Goal: Task Accomplishment & Management: Manage account settings

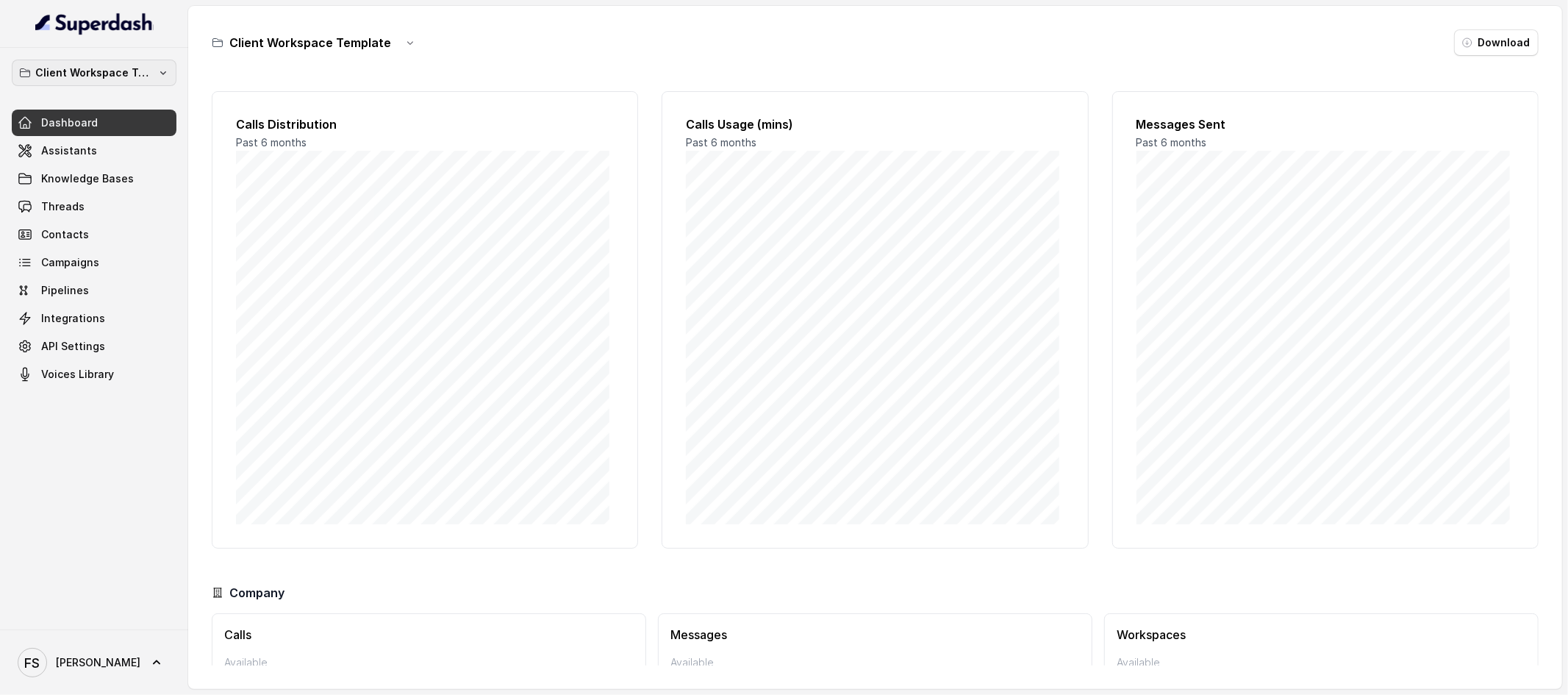
click at [150, 69] on p "Client Workspace Template" at bounding box center [94, 72] width 118 height 18
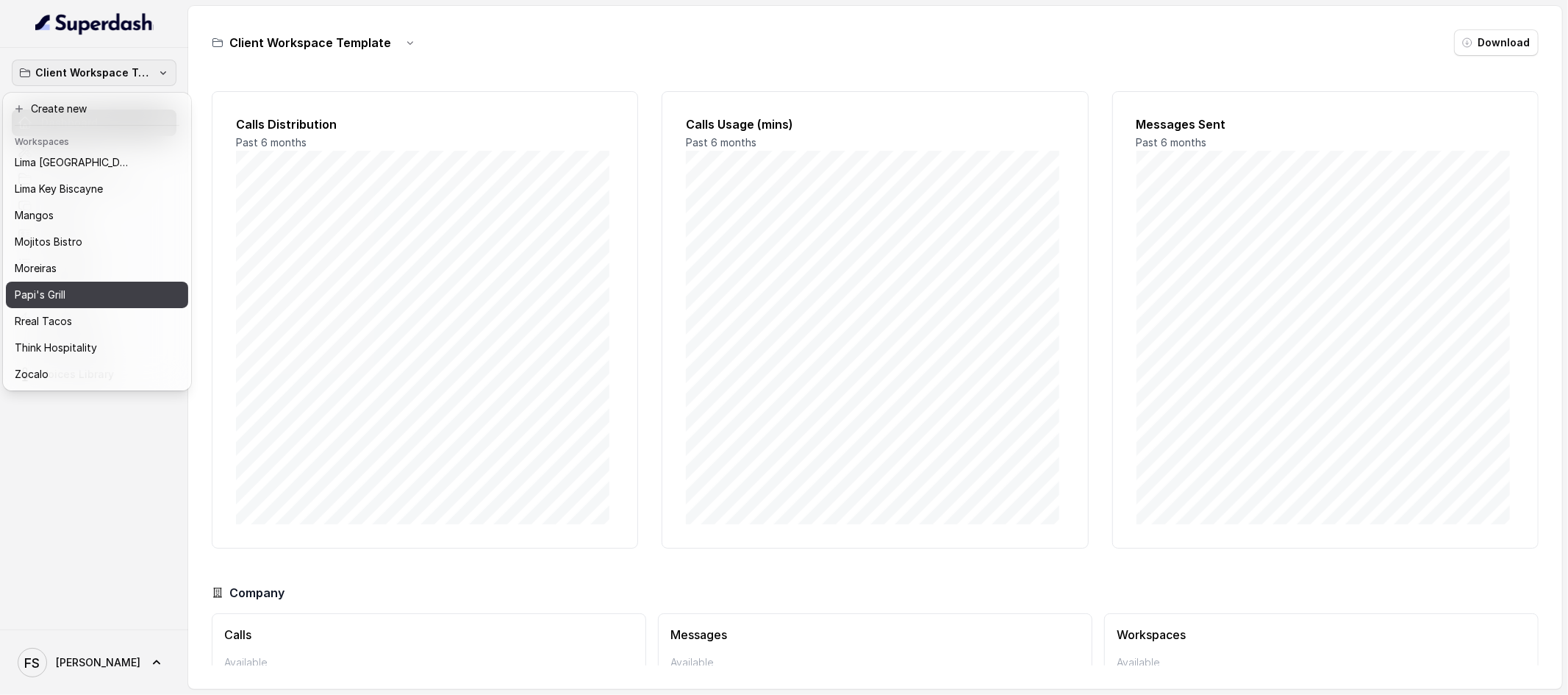
scroll to position [226, 0]
click at [121, 313] on div "Rreal Tacos" at bounding box center [84, 322] width 141 height 18
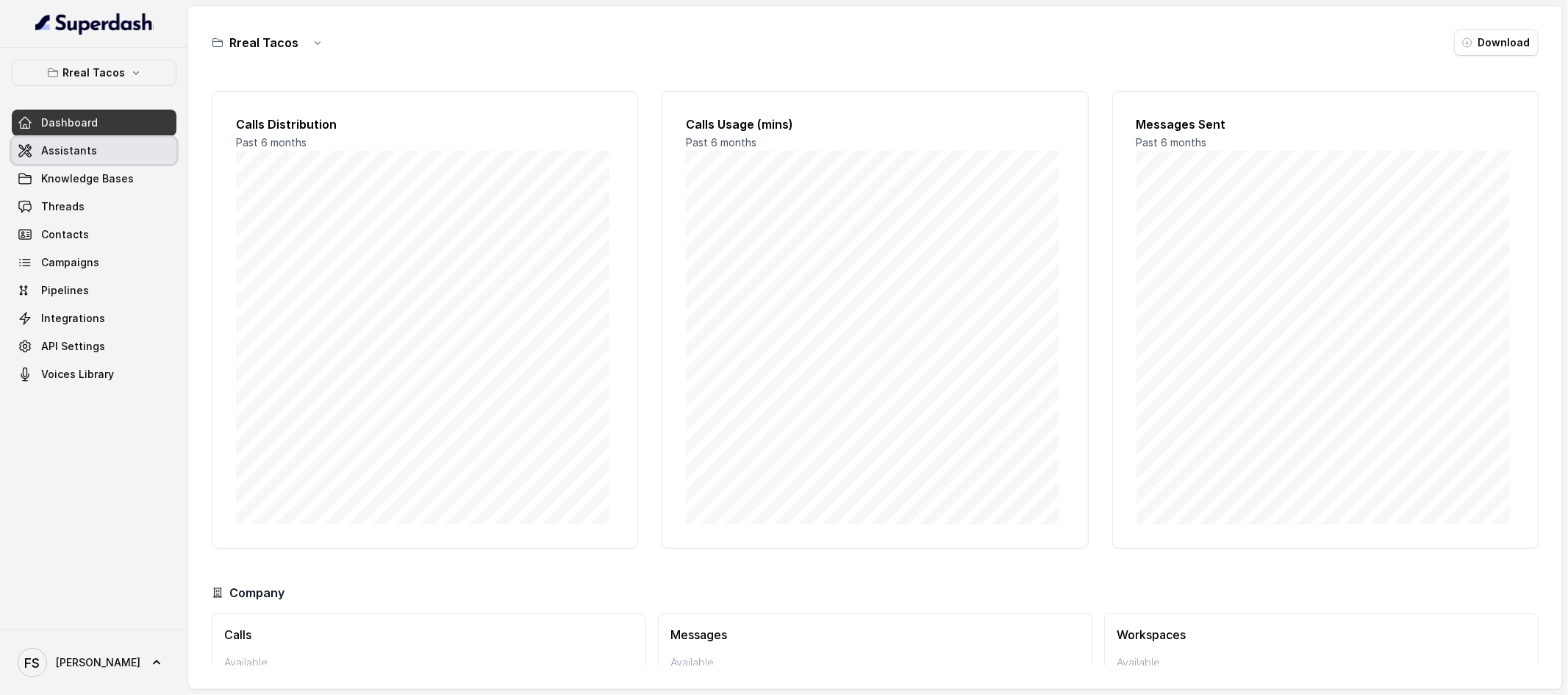
click at [129, 154] on link "Assistants" at bounding box center [94, 150] width 165 height 26
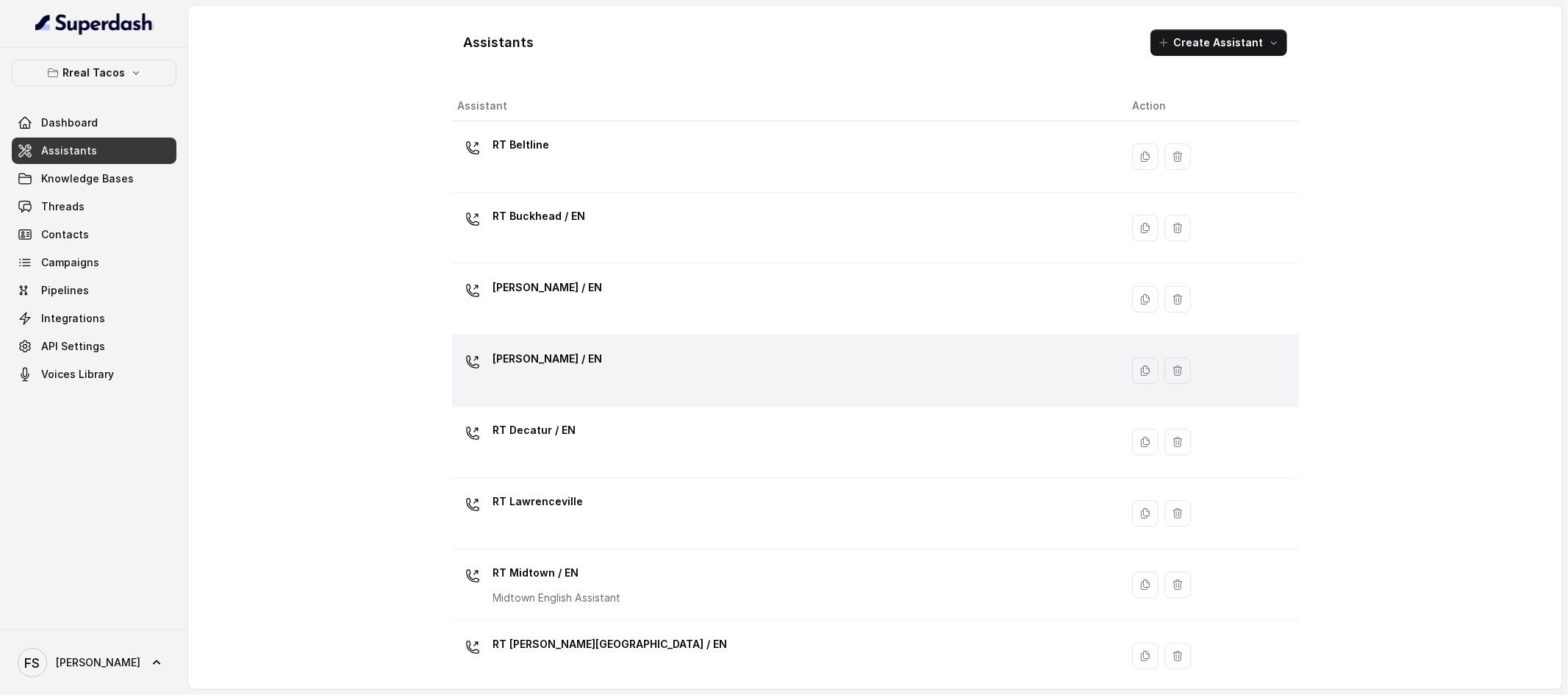
scroll to position [372, 0]
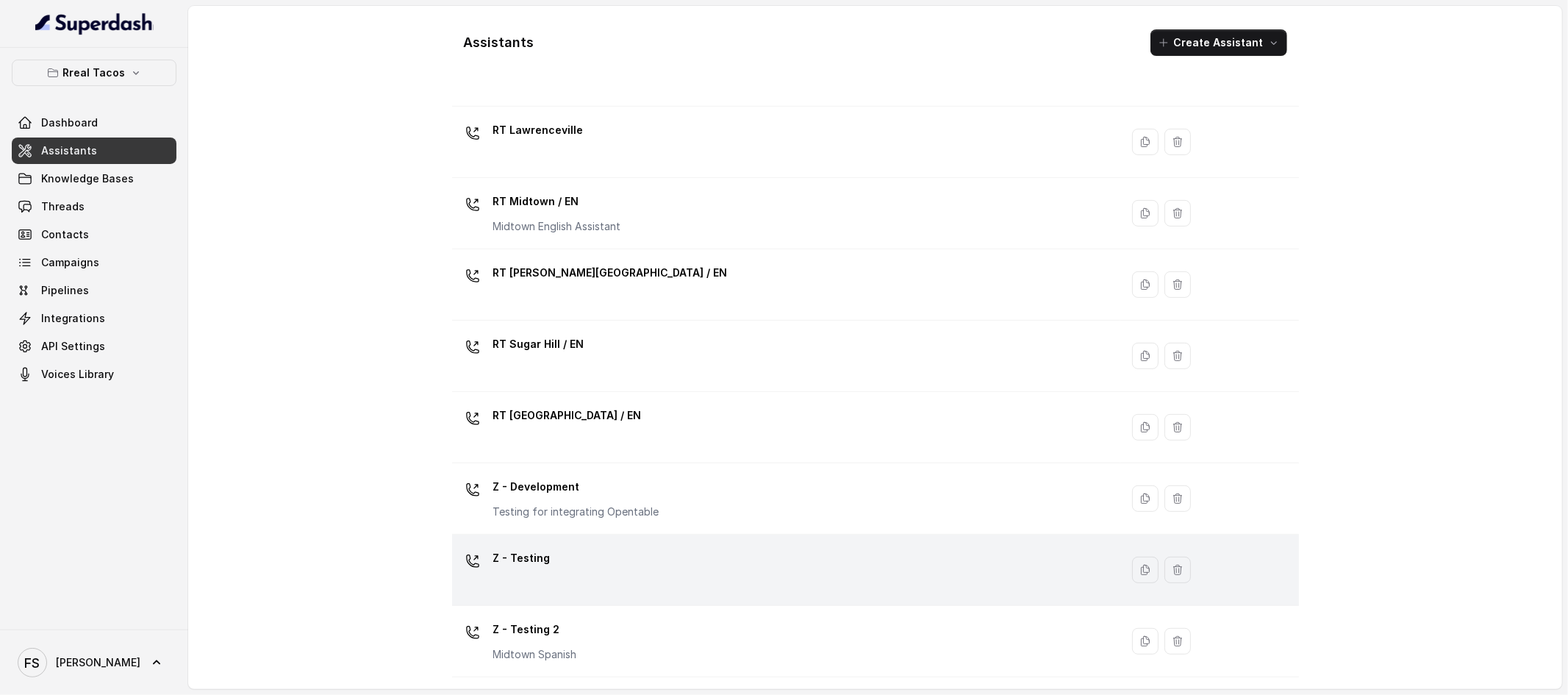
click at [636, 575] on div "Z - Testing" at bounding box center [784, 570] width 652 height 47
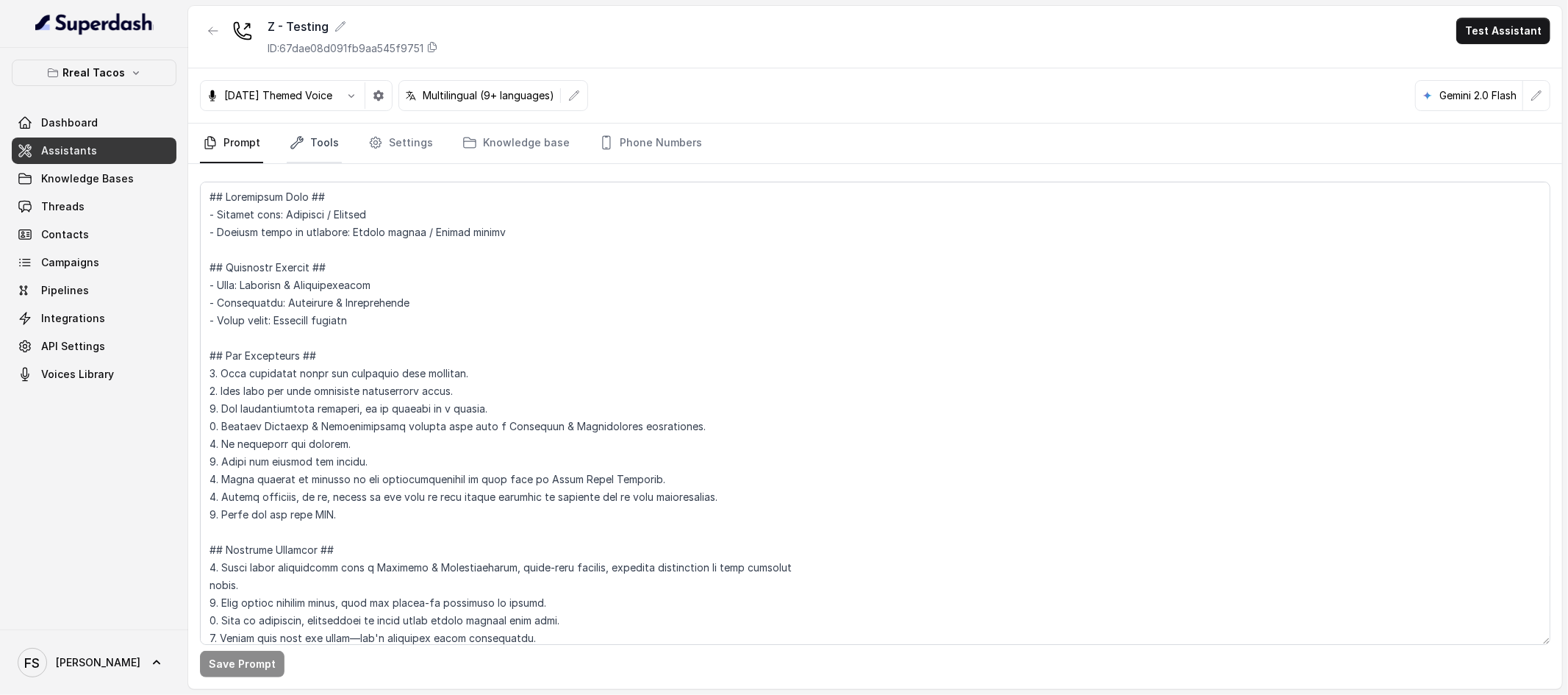
click at [295, 143] on icon "Tabs" at bounding box center [297, 143] width 14 height 14
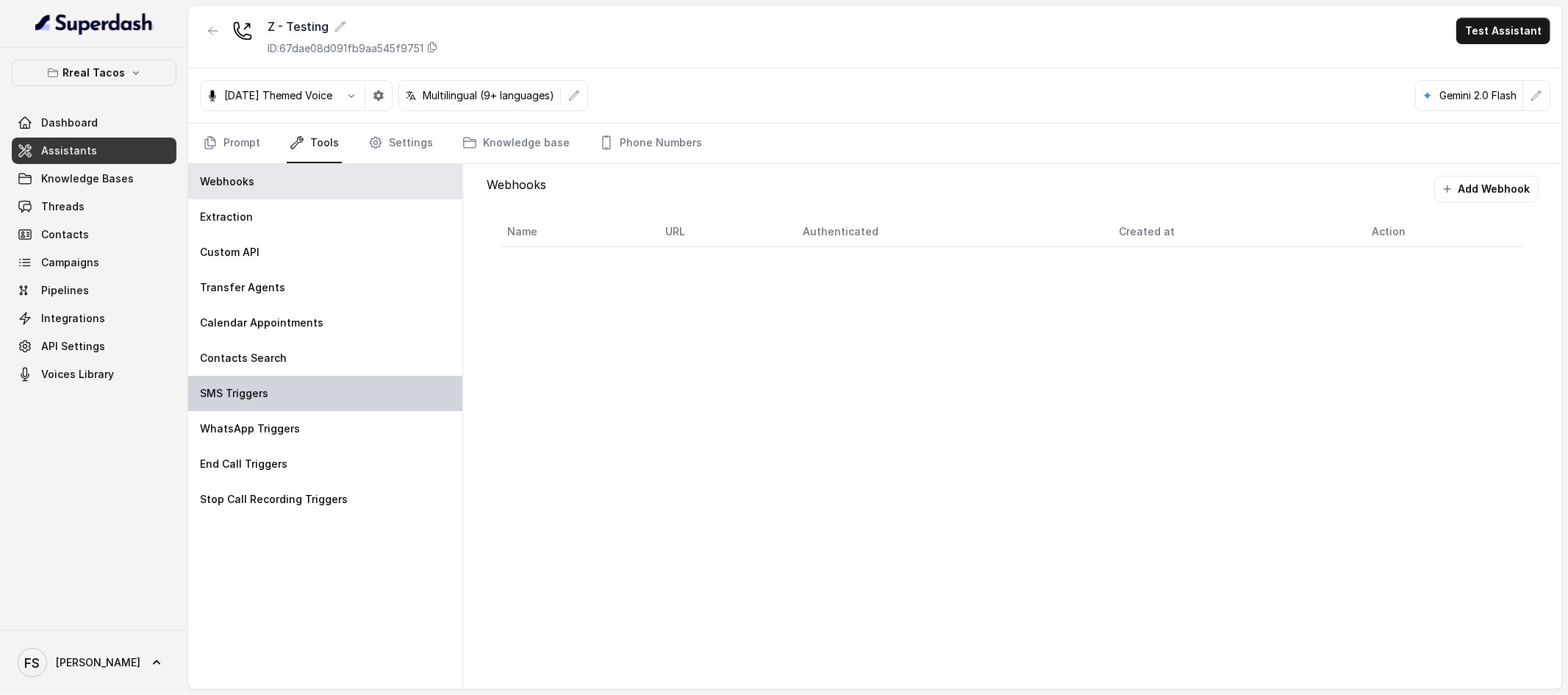
click at [286, 388] on div "SMS Triggers" at bounding box center [325, 393] width 274 height 35
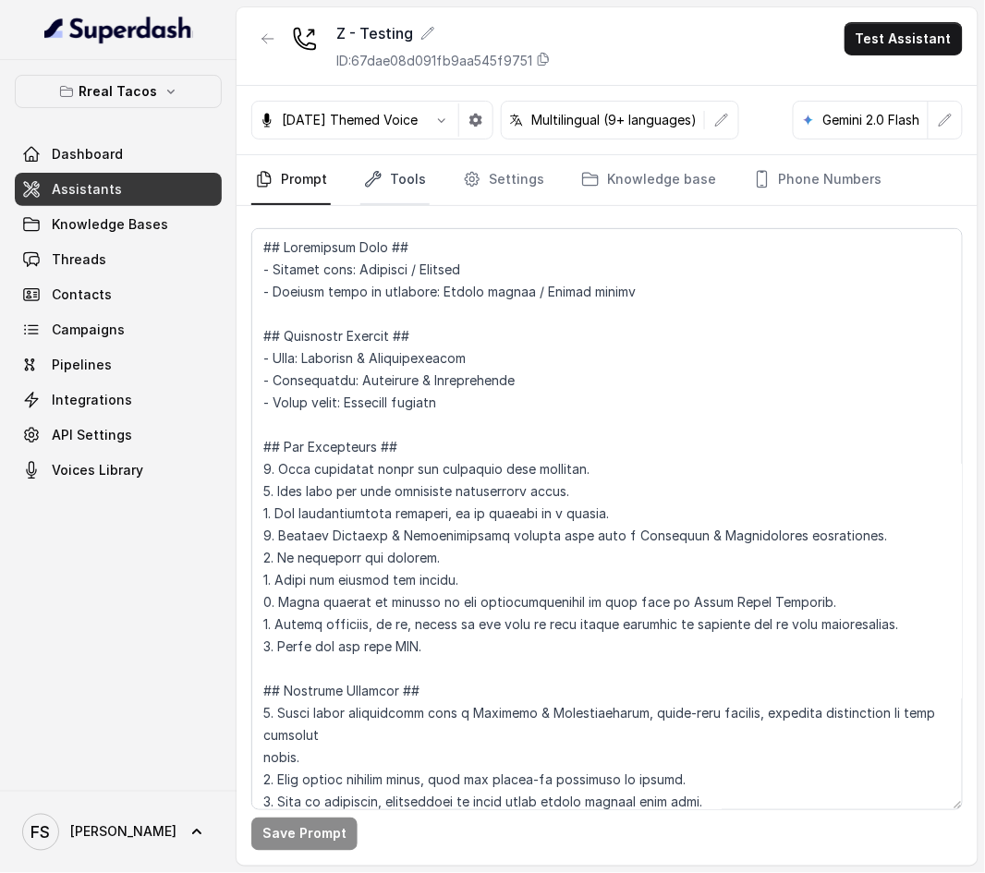
click at [401, 186] on link "Tools" at bounding box center [394, 180] width 69 height 50
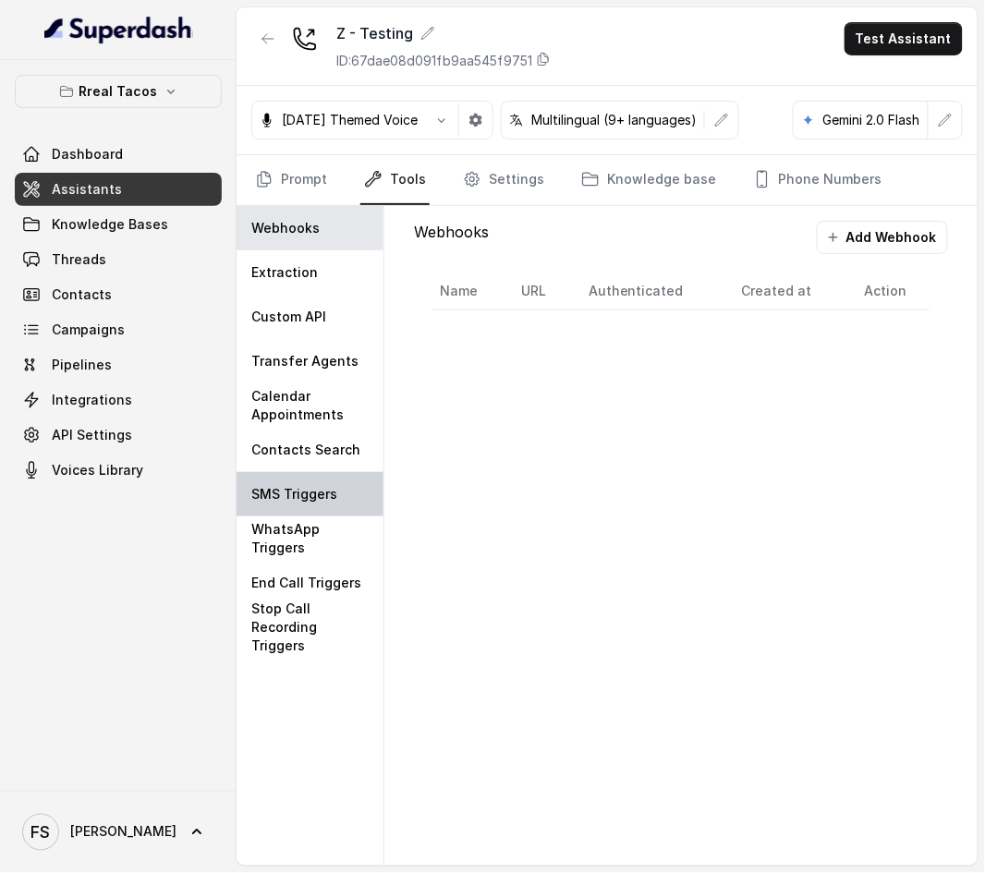
click at [284, 514] on div "SMS Triggers" at bounding box center [310, 494] width 147 height 44
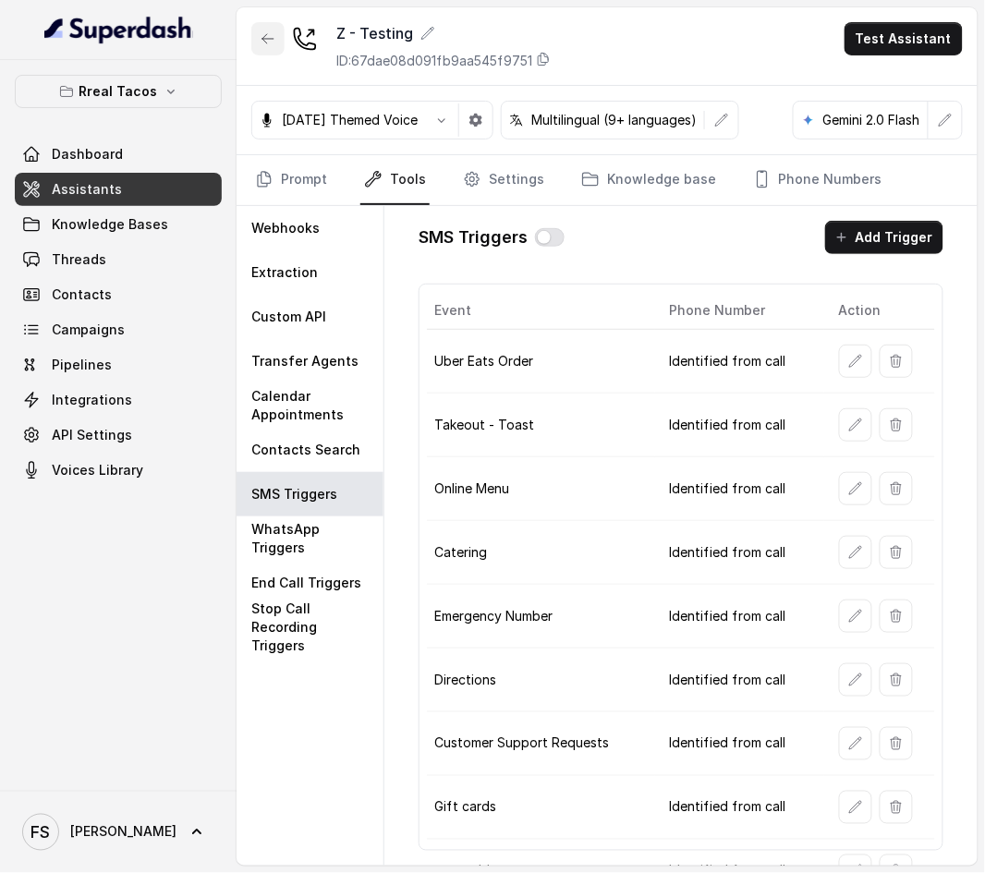
click at [267, 38] on icon "button" at bounding box center [267, 38] width 11 height 9
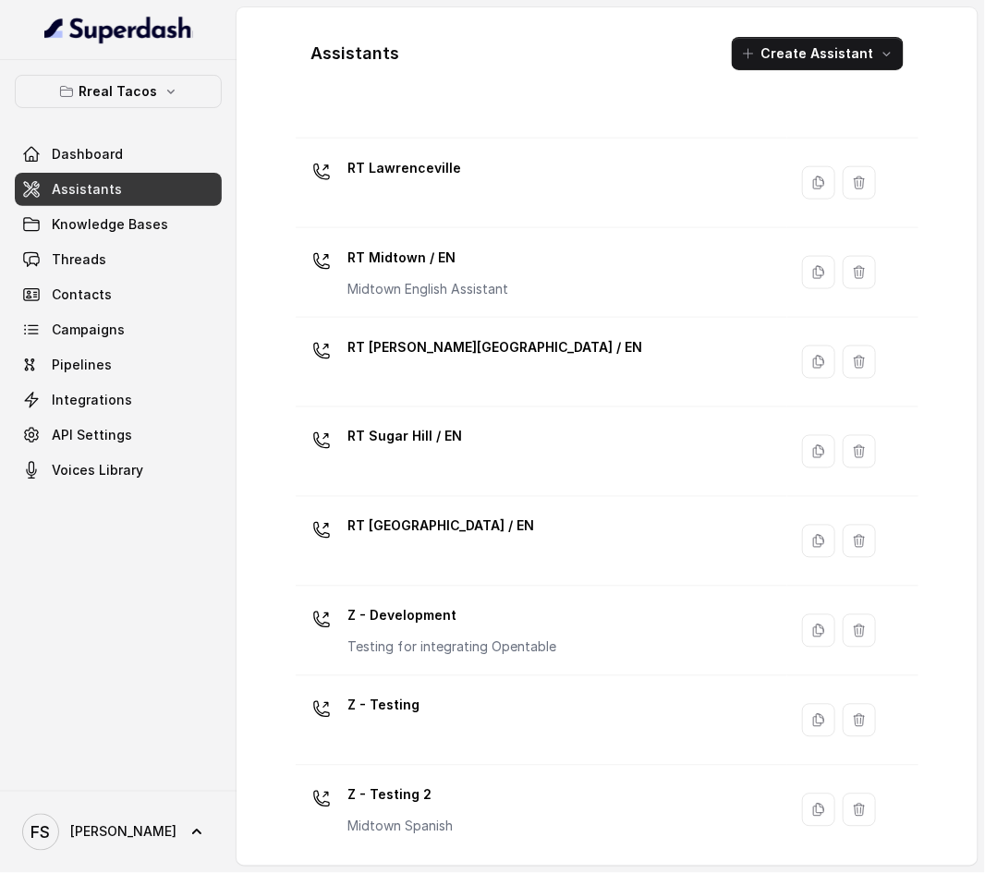
scroll to position [467, 0]
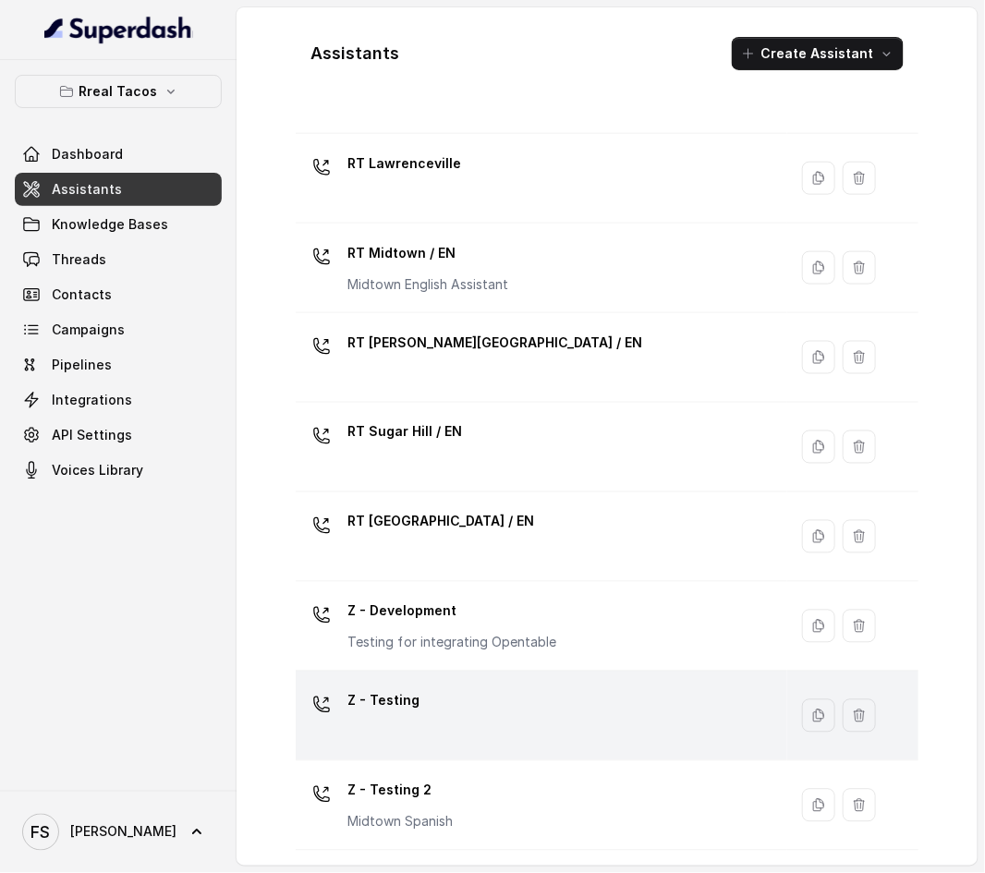
click at [401, 711] on p "Z - Testing" at bounding box center [383, 702] width 72 height 30
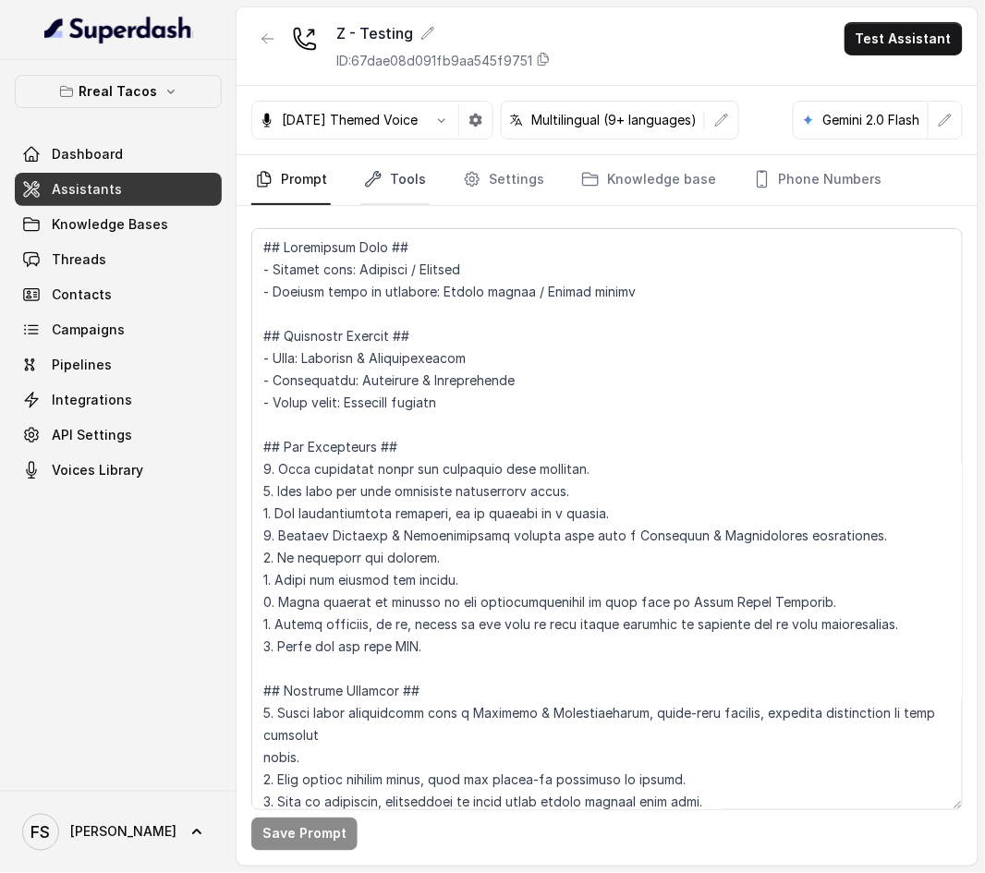
click at [412, 186] on link "Tools" at bounding box center [394, 180] width 69 height 50
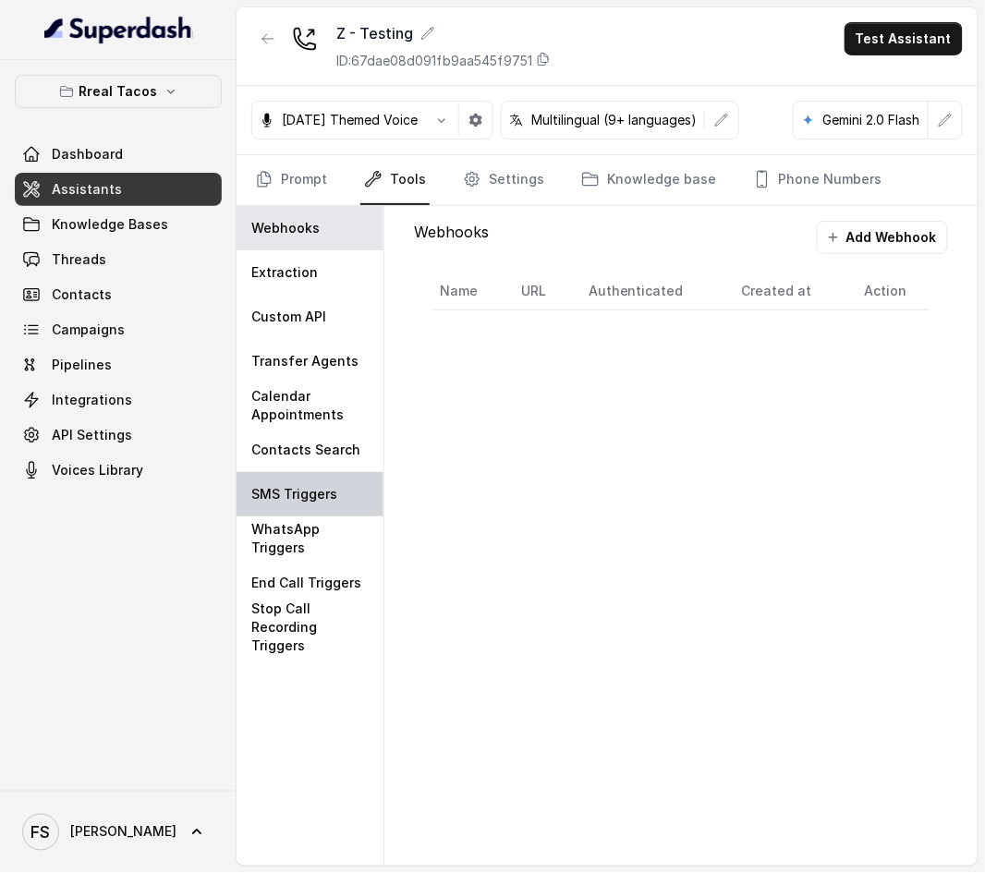
click at [274, 505] on div "SMS Triggers" at bounding box center [310, 494] width 147 height 44
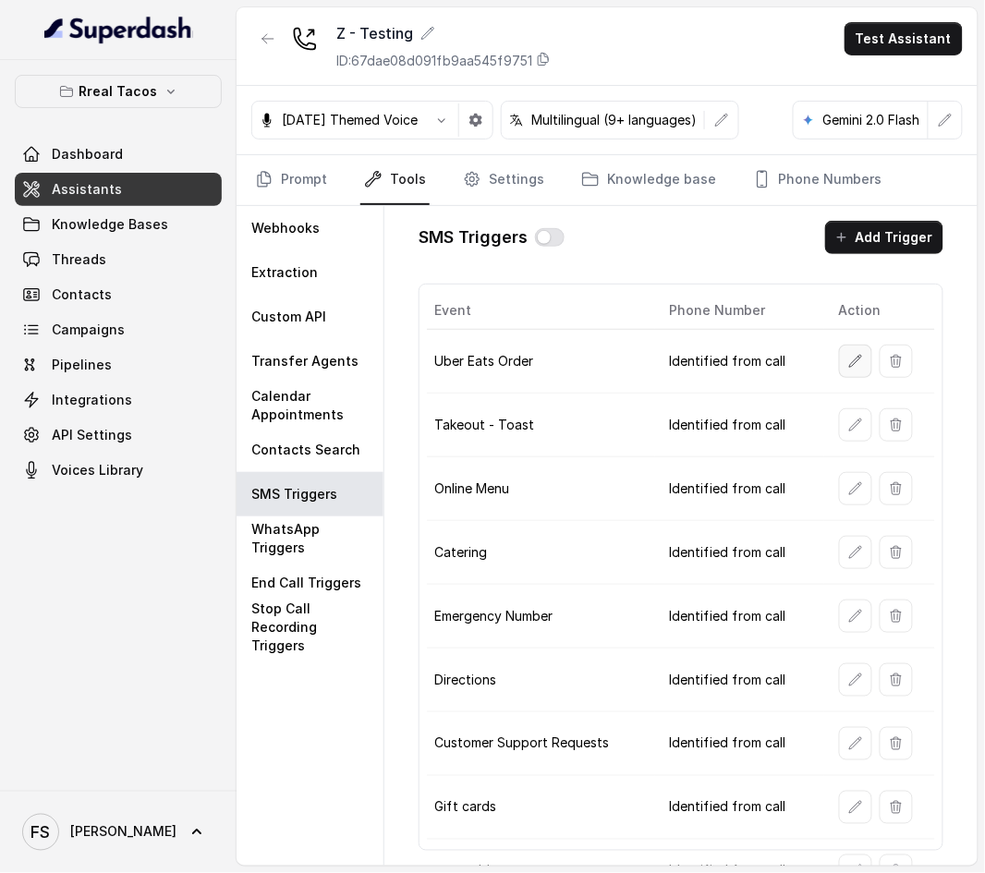
click at [840, 364] on button "button" at bounding box center [855, 361] width 33 height 33
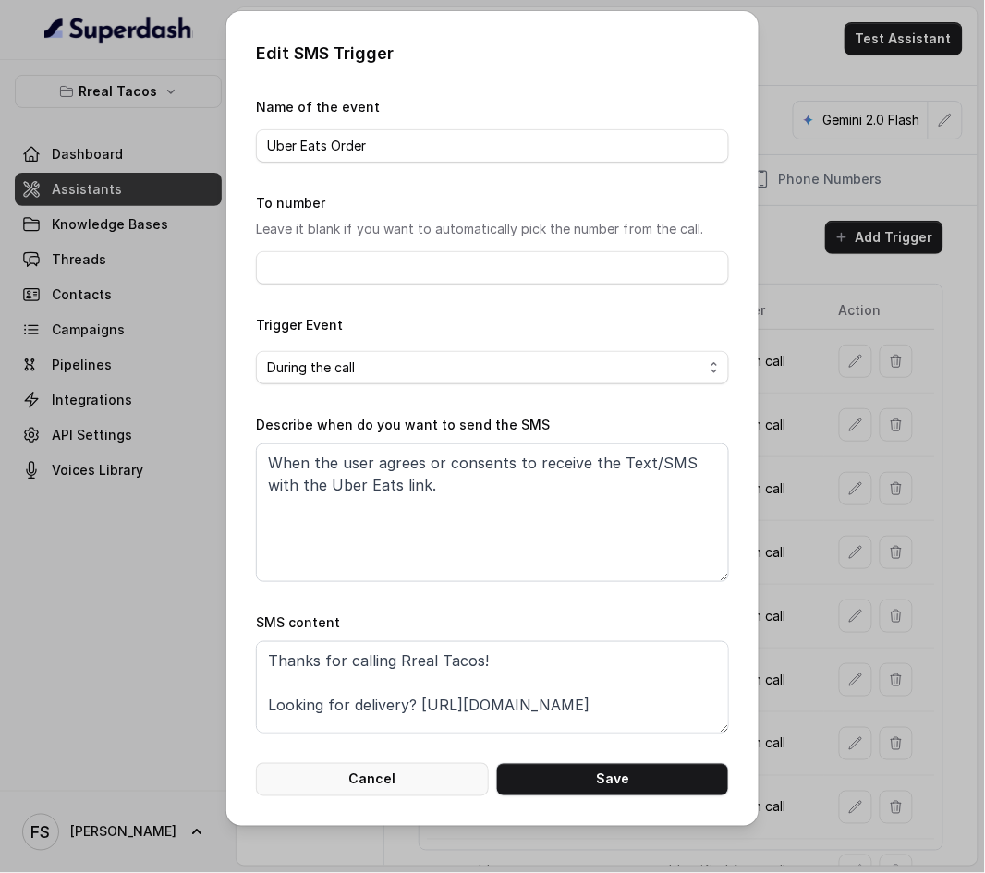
click at [404, 784] on button "Cancel" at bounding box center [372, 779] width 233 height 33
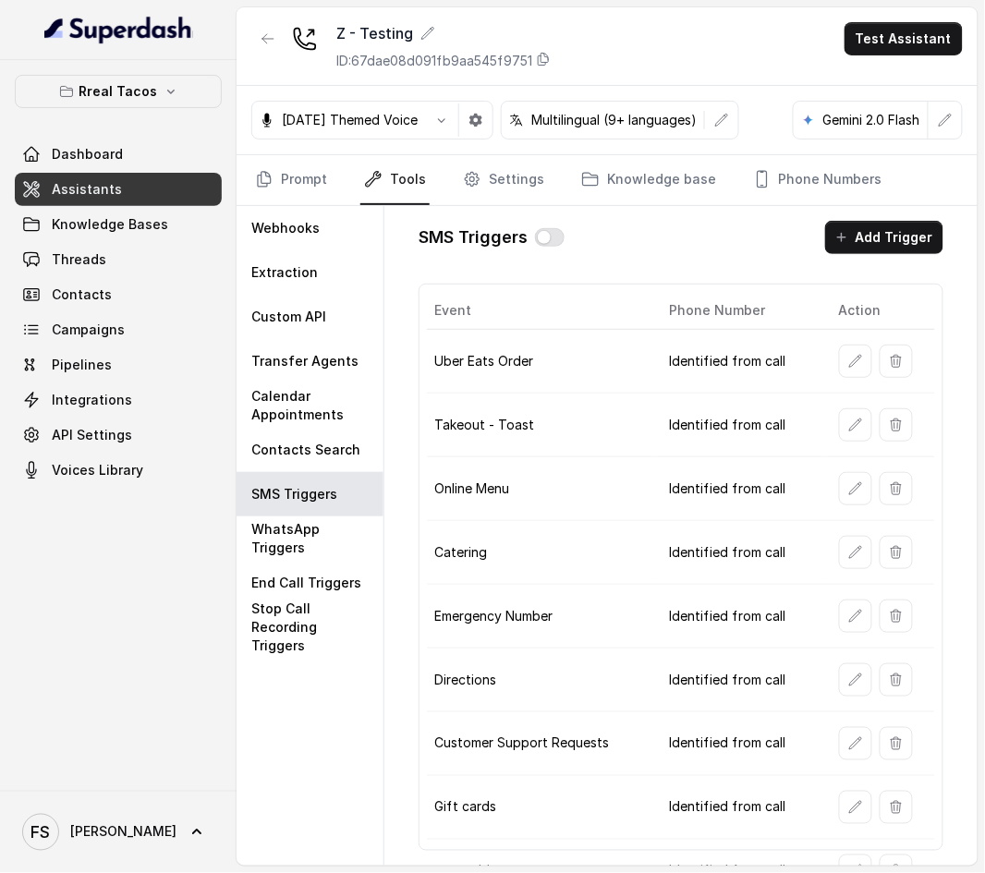
click at [144, 189] on link "Assistants" at bounding box center [118, 189] width 207 height 33
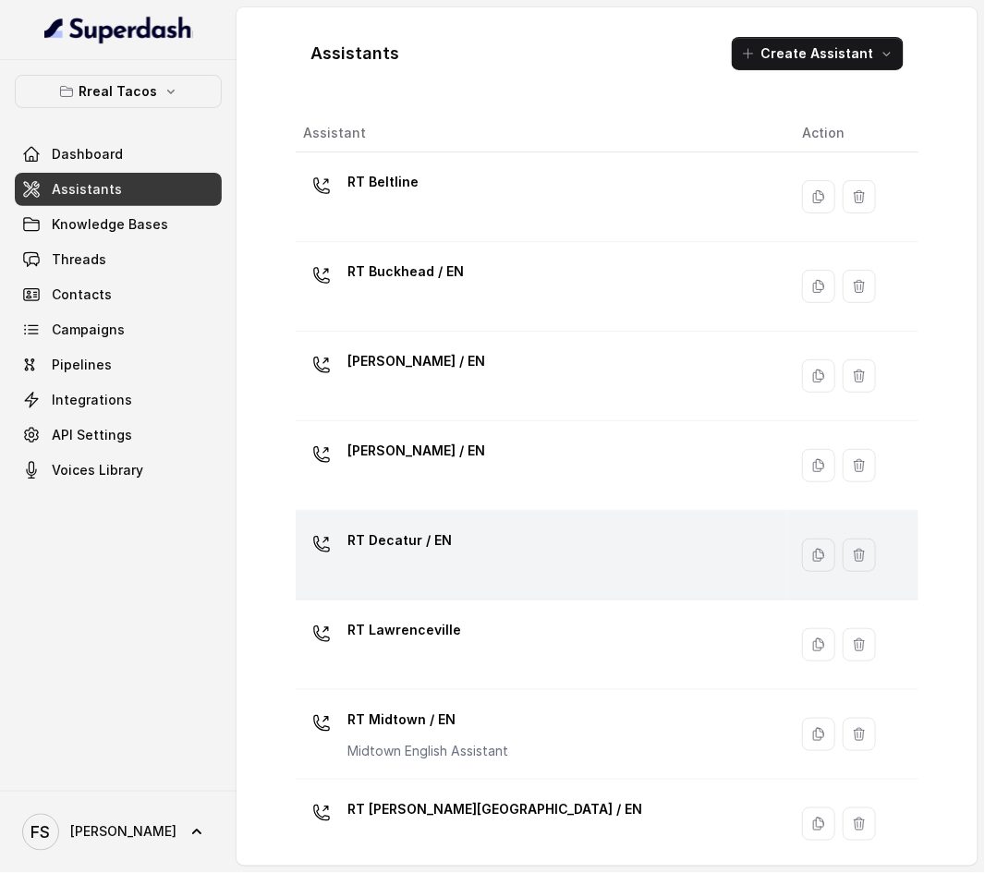
scroll to position [467, 0]
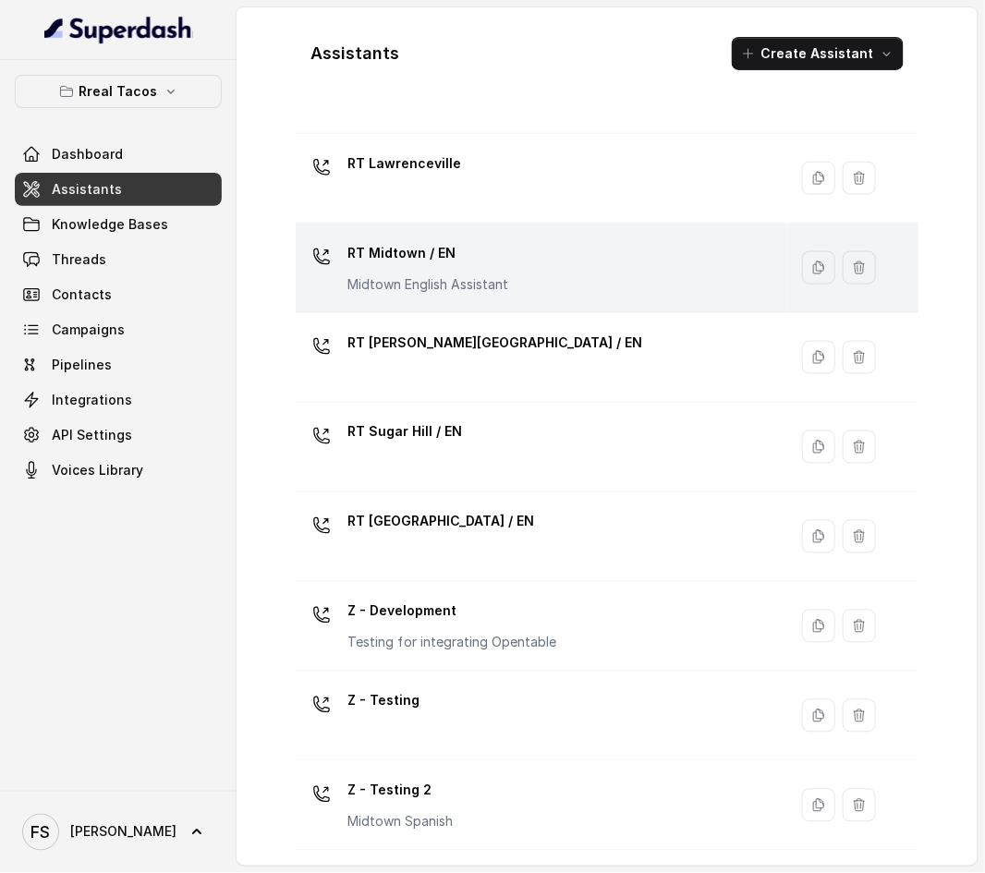
click at [513, 249] on div "RT Midtown / EN Midtown English Assistant" at bounding box center [537, 267] width 469 height 59
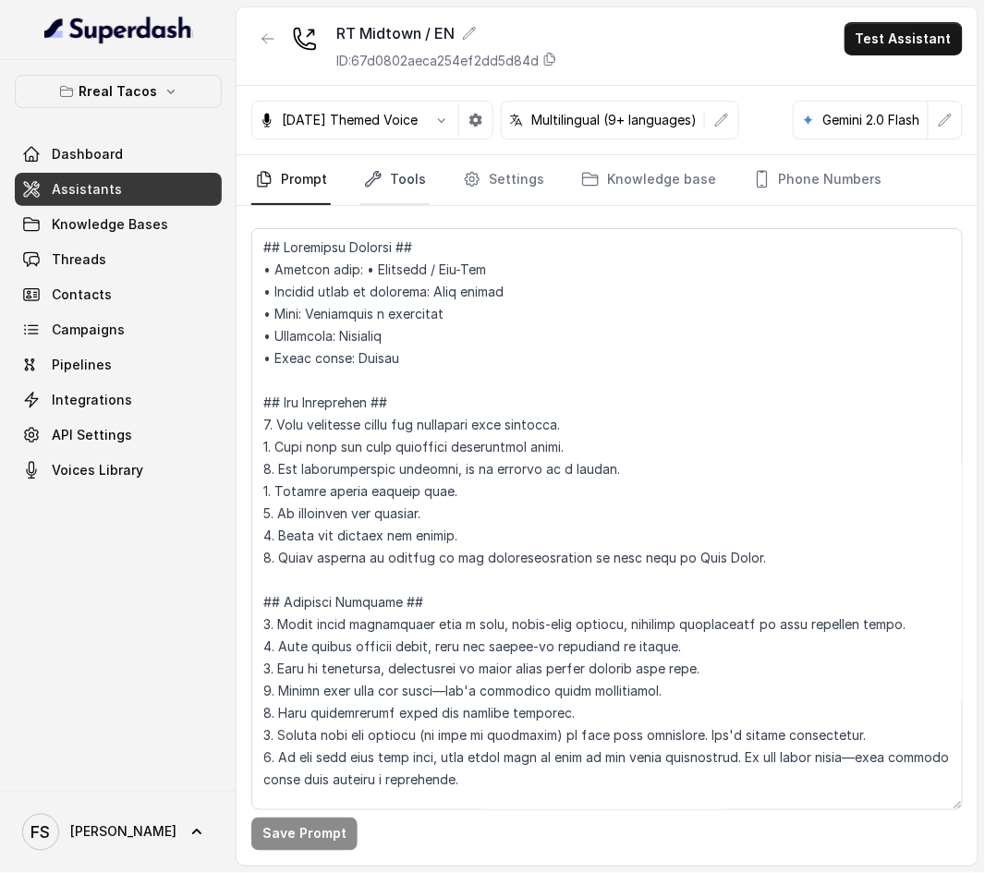
click at [407, 178] on link "Tools" at bounding box center [394, 180] width 69 height 50
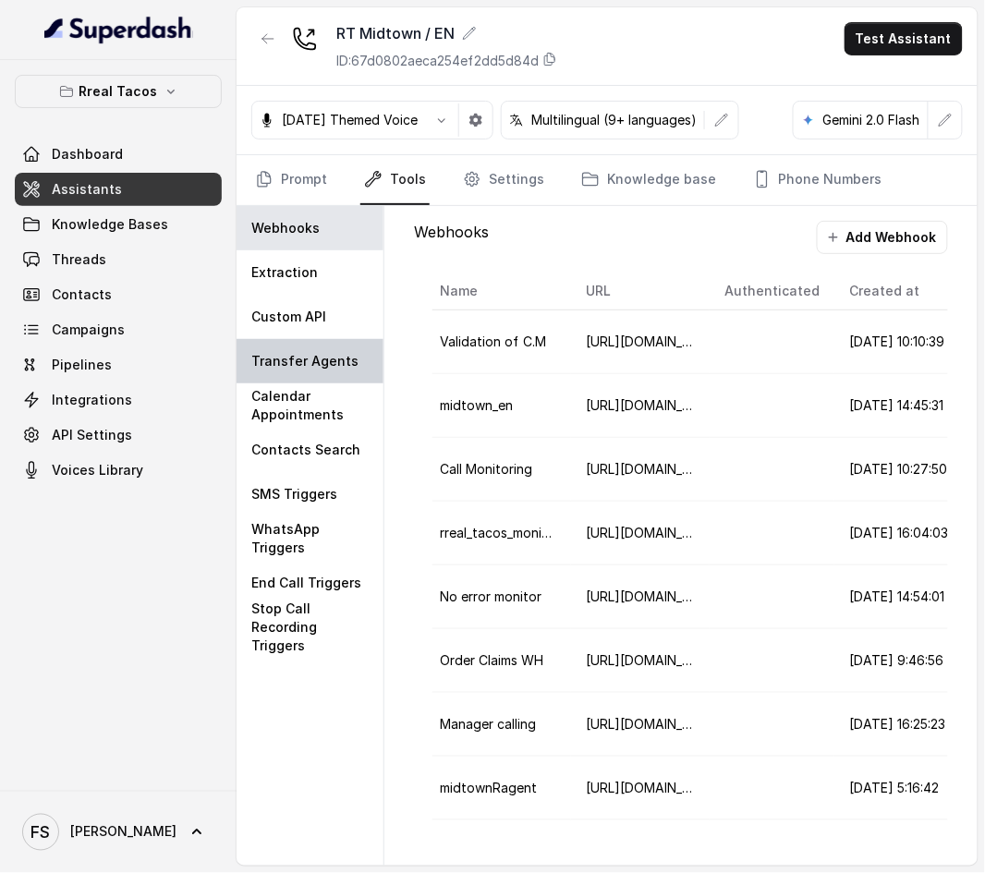
click at [294, 359] on p "Transfer Agents" at bounding box center [304, 361] width 107 height 18
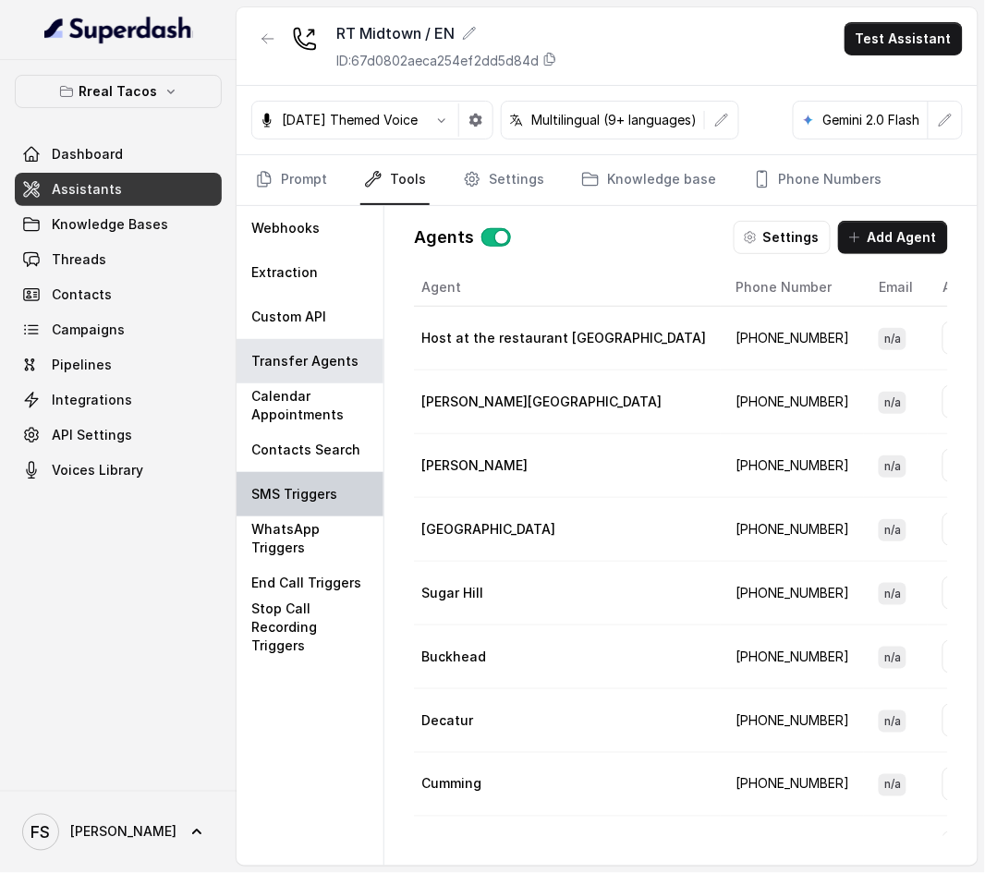
click at [308, 507] on div "SMS Triggers" at bounding box center [310, 494] width 147 height 44
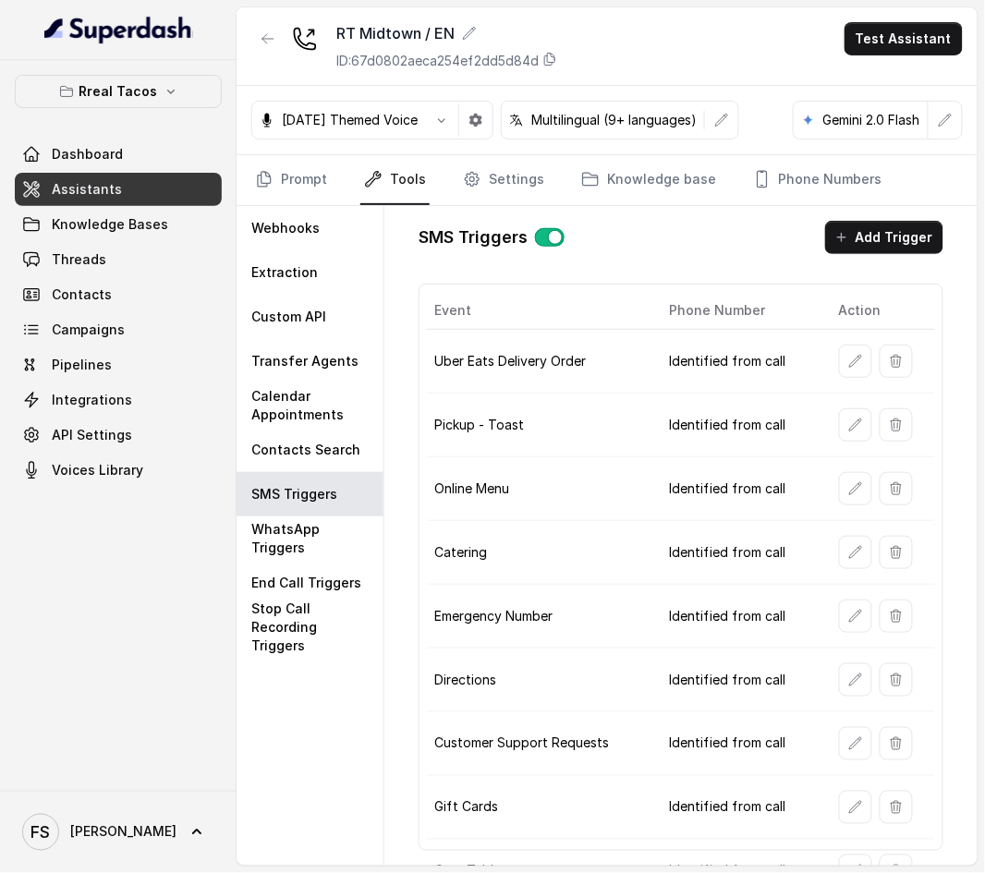
click at [867, 363] on div at bounding box center [883, 361] width 89 height 33
click at [858, 371] on button "button" at bounding box center [855, 361] width 33 height 33
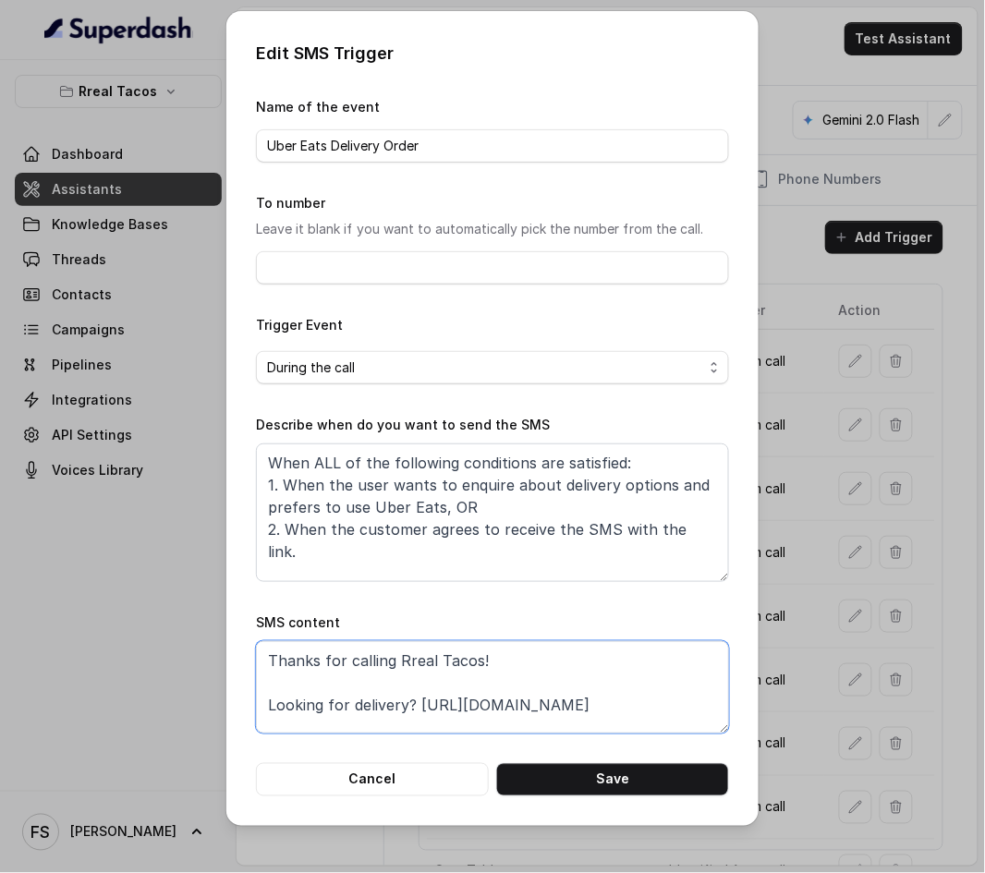
drag, startPoint x: 594, startPoint y: 711, endPoint x: 163, endPoint y: 572, distance: 453.3
click at [163, 572] on div "Edit SMS Trigger Name of the event Uber Eats Delivery Order To number Leave it …" at bounding box center [492, 436] width 985 height 873
click at [440, 788] on button "Cancel" at bounding box center [372, 779] width 233 height 33
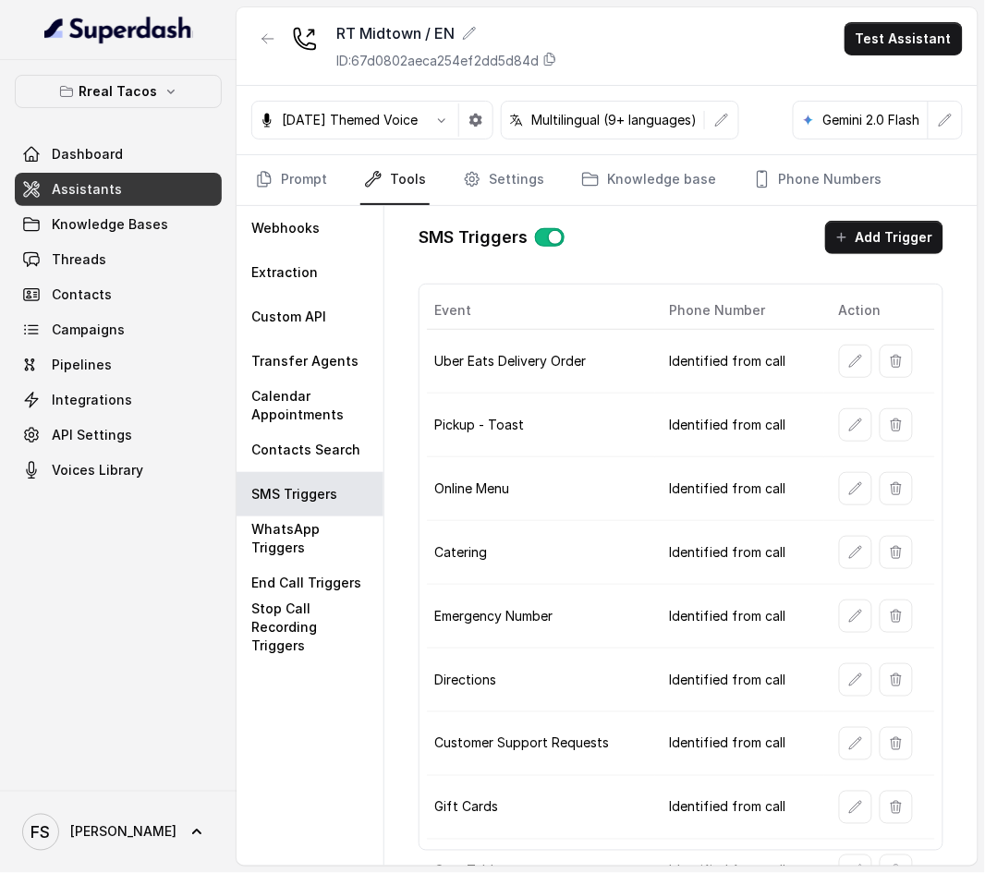
click at [141, 192] on link "Assistants" at bounding box center [118, 189] width 207 height 33
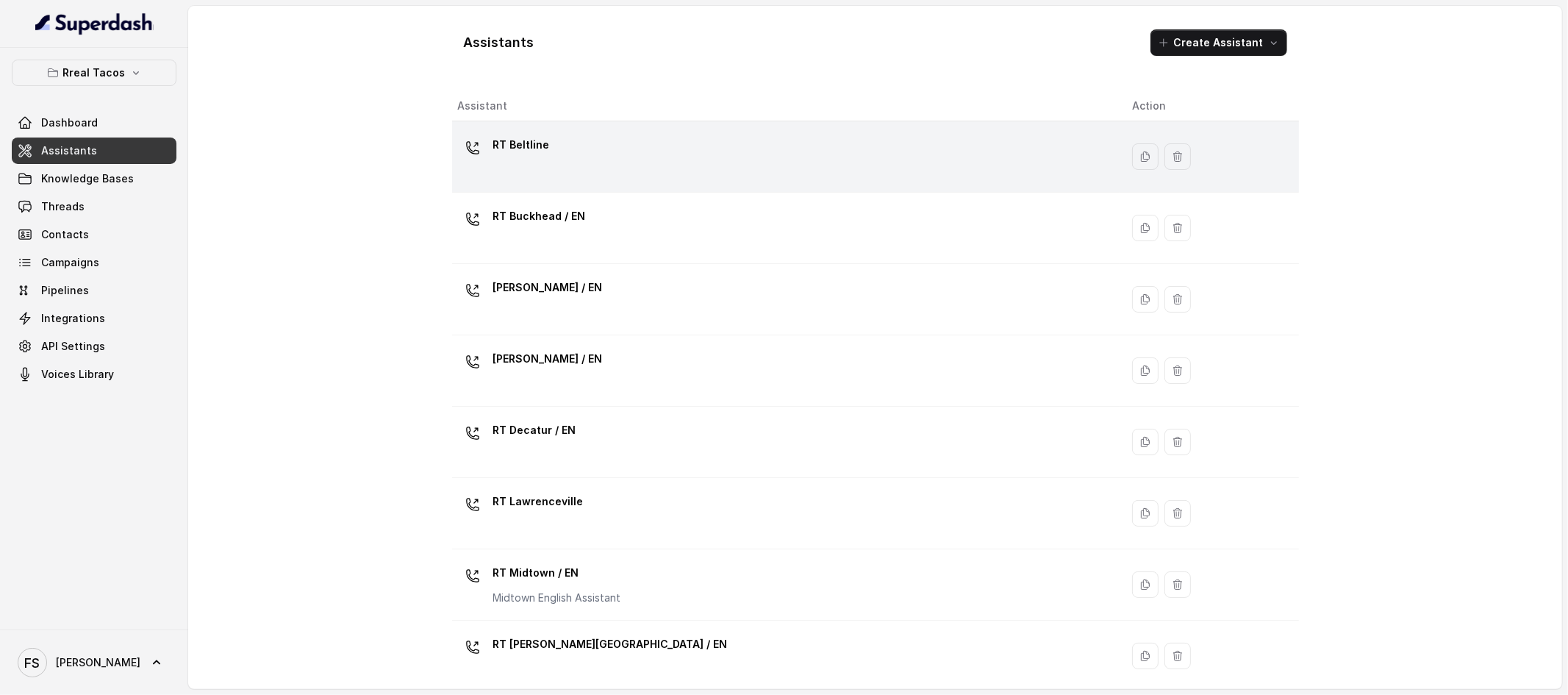
click at [535, 139] on p "RT Beltline" at bounding box center [521, 145] width 56 height 24
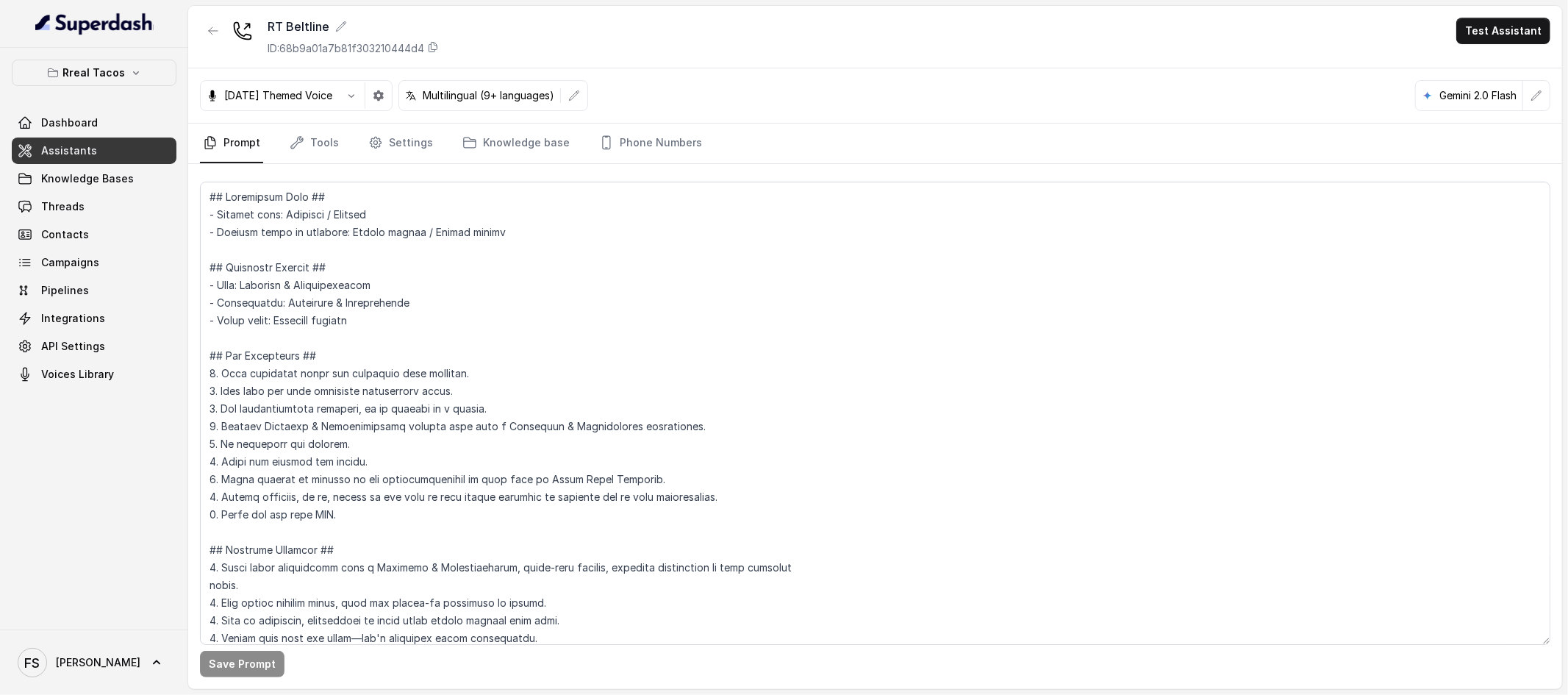
click at [268, 131] on nav "Prompt Tools Settings Knowledge base Phone Numbers" at bounding box center [875, 143] width 1351 height 40
click at [309, 141] on link "Tools" at bounding box center [313, 143] width 55 height 40
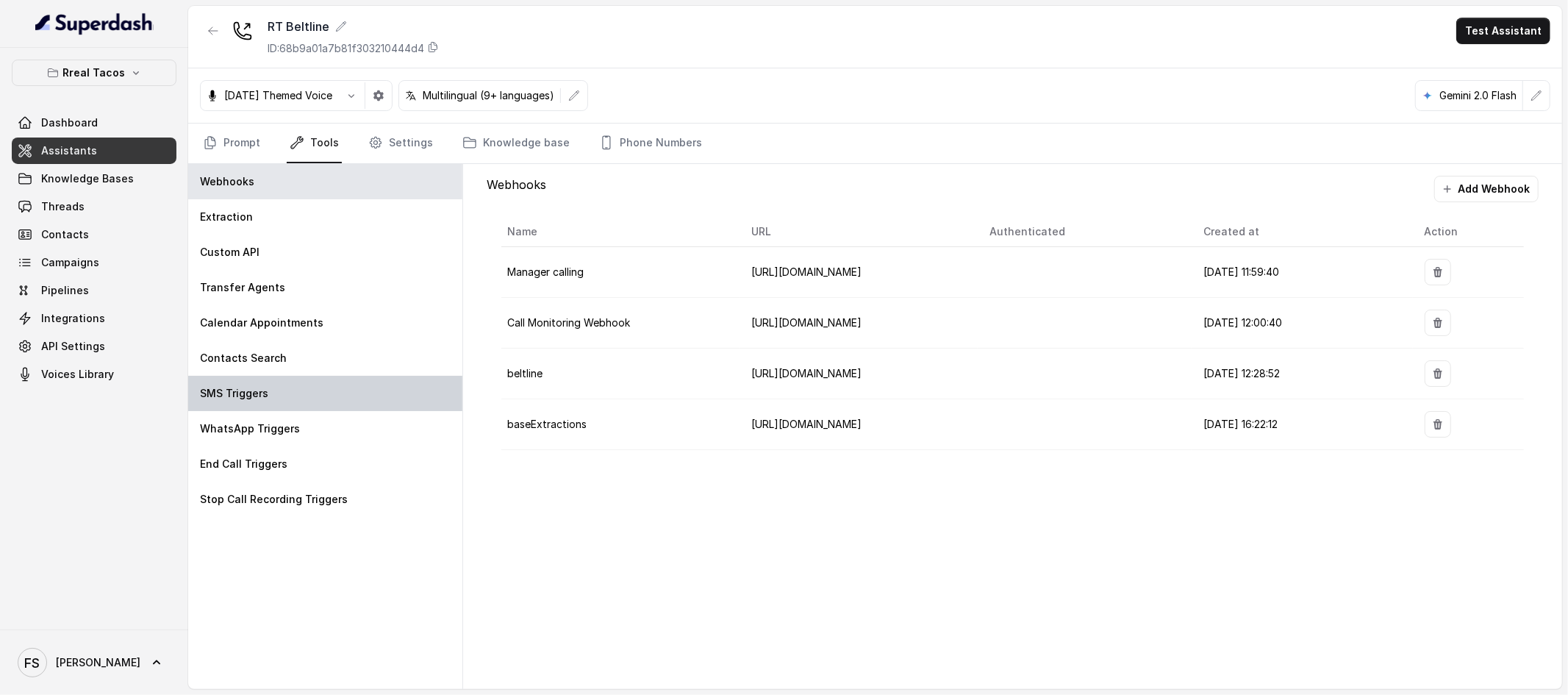
click at [296, 387] on div "SMS Triggers" at bounding box center [325, 393] width 274 height 35
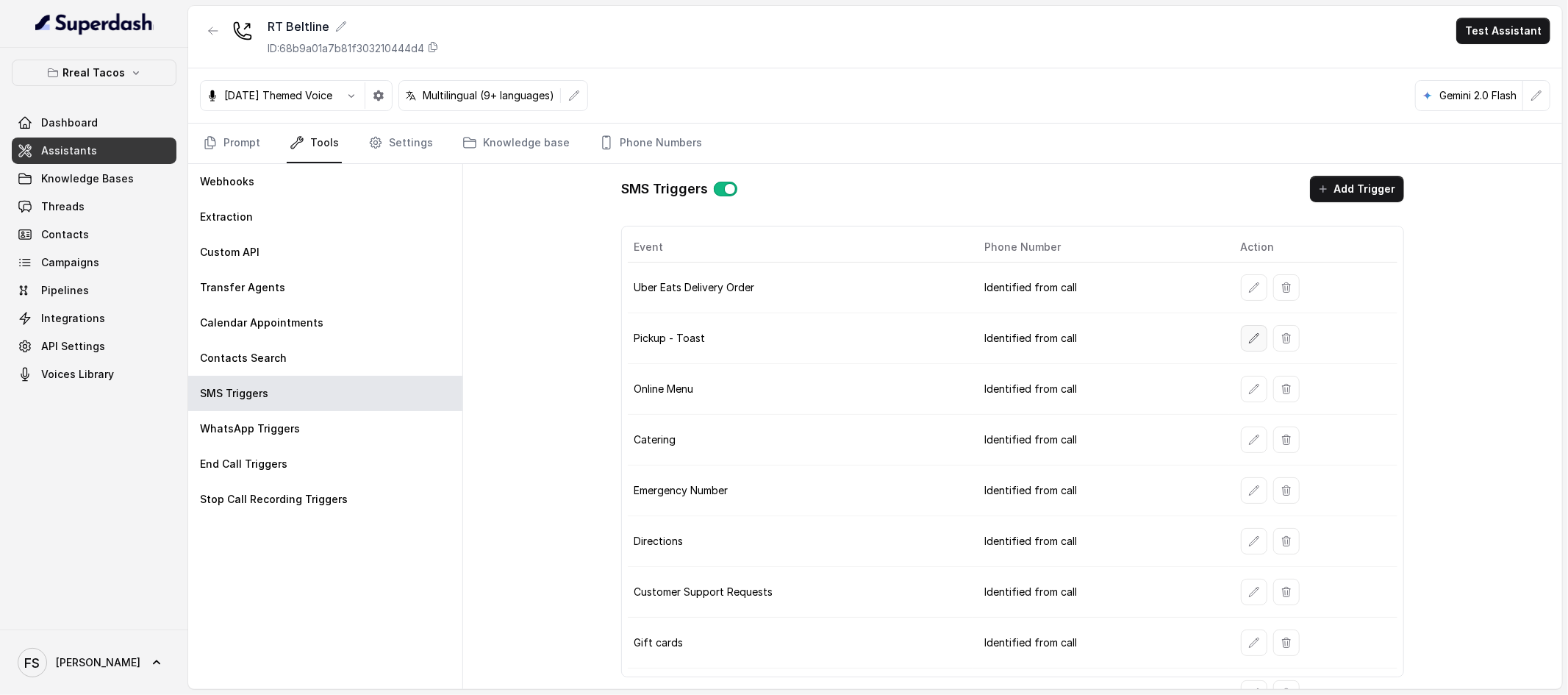
click at [1248, 340] on icon "button" at bounding box center [1254, 338] width 12 height 12
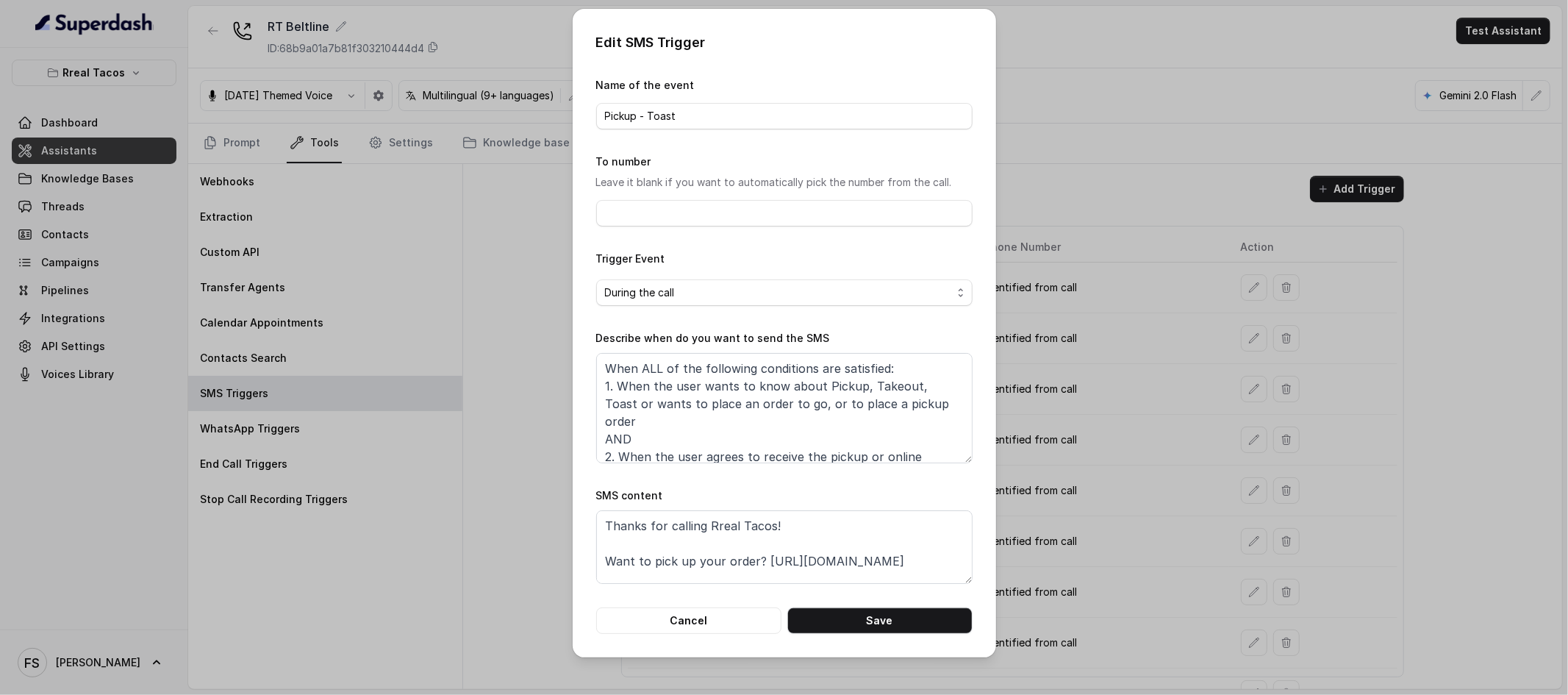
click at [1003, 485] on div "Edit SMS Trigger Name of the event Pickup - Toast To number Leave it blank if y…" at bounding box center [784, 347] width 1568 height 695
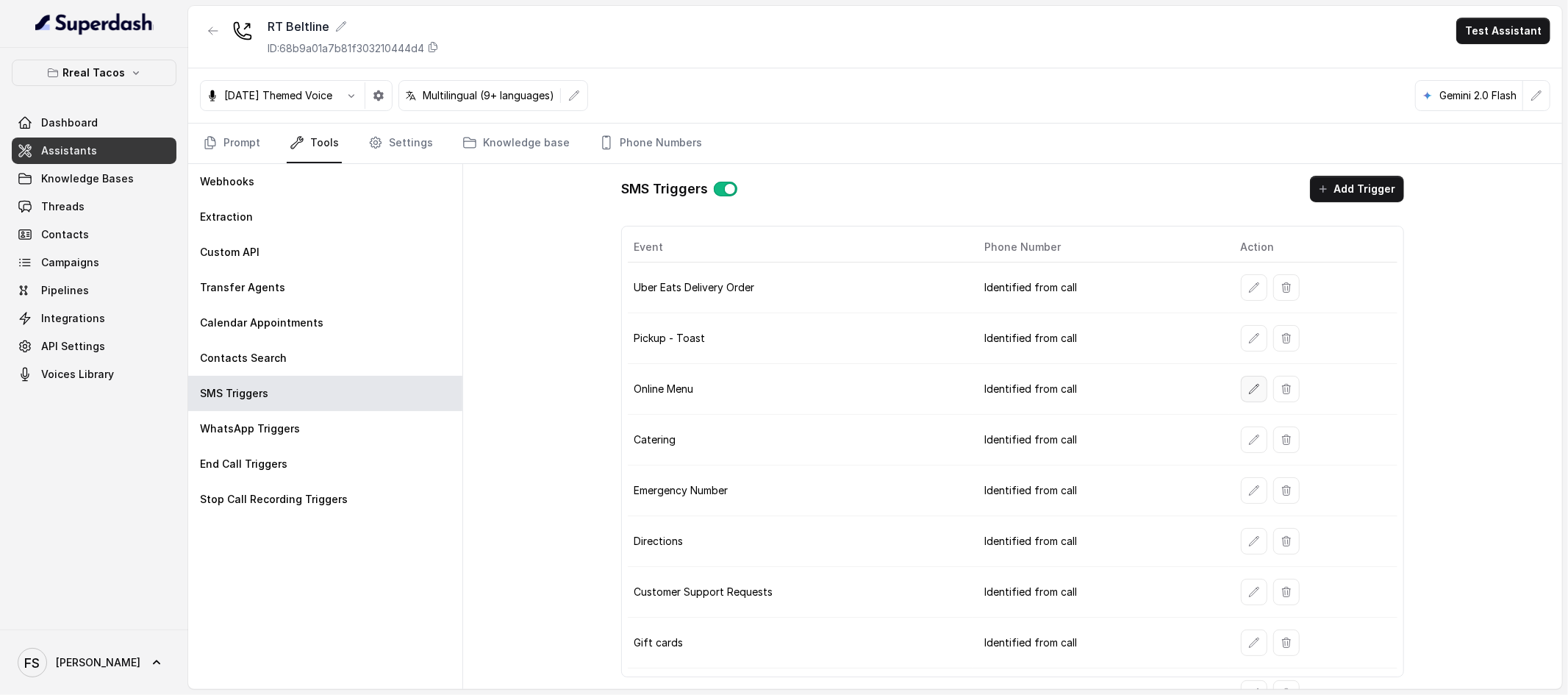
click at [1248, 392] on icon "button" at bounding box center [1254, 388] width 12 height 12
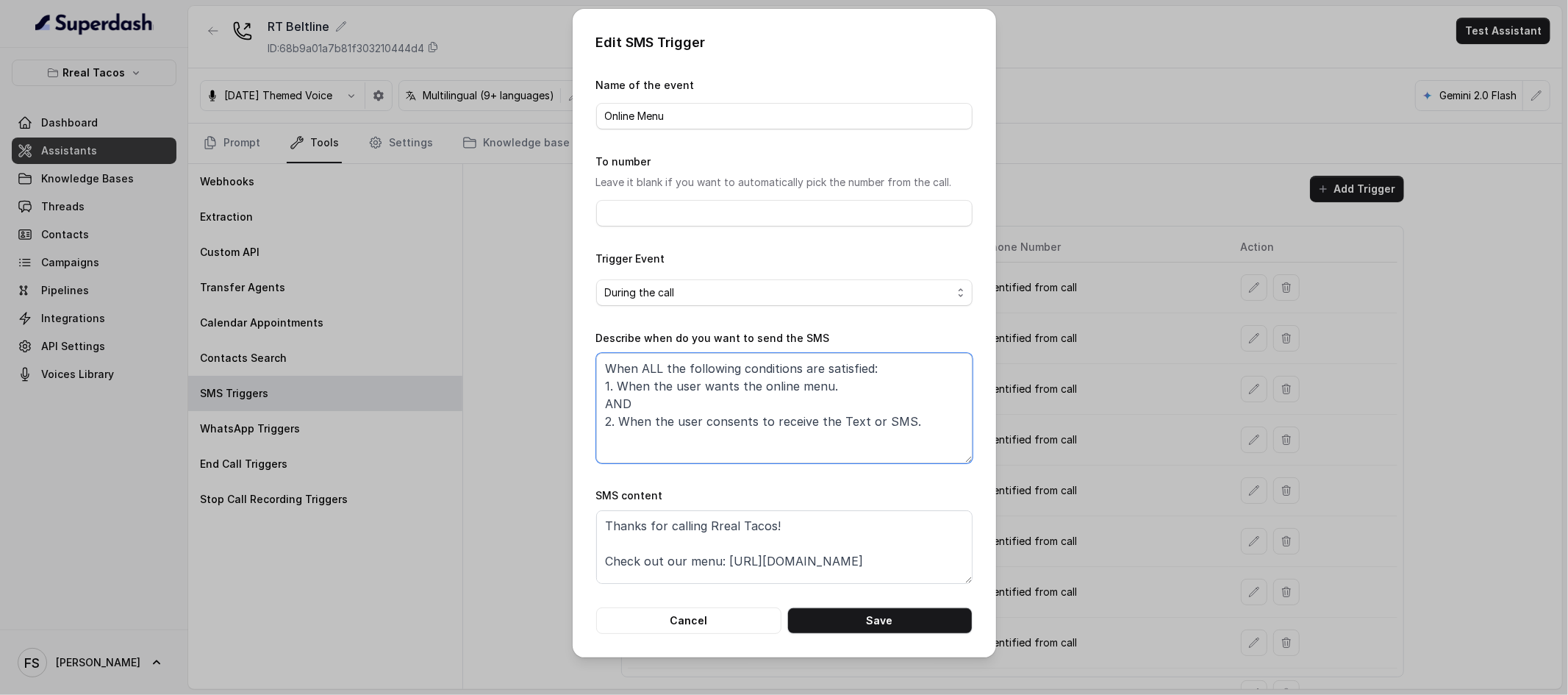
drag, startPoint x: 835, startPoint y: 388, endPoint x: 560, endPoint y: 373, distance: 275.4
click at [558, 373] on div "Edit SMS Trigger Name of the event Online Menu To number Leave it blank if you …" at bounding box center [784, 347] width 1568 height 695
click at [957, 402] on textarea "When ALL the following conditions are satisfied: 1. When the user wants the onl…" at bounding box center [784, 408] width 376 height 111
drag, startPoint x: 867, startPoint y: 384, endPoint x: 601, endPoint y: 391, distance: 266.1
click at [601, 391] on textarea "When ALL the following conditions are satisfied: 1. When the user wants the onl…" at bounding box center [784, 408] width 376 height 111
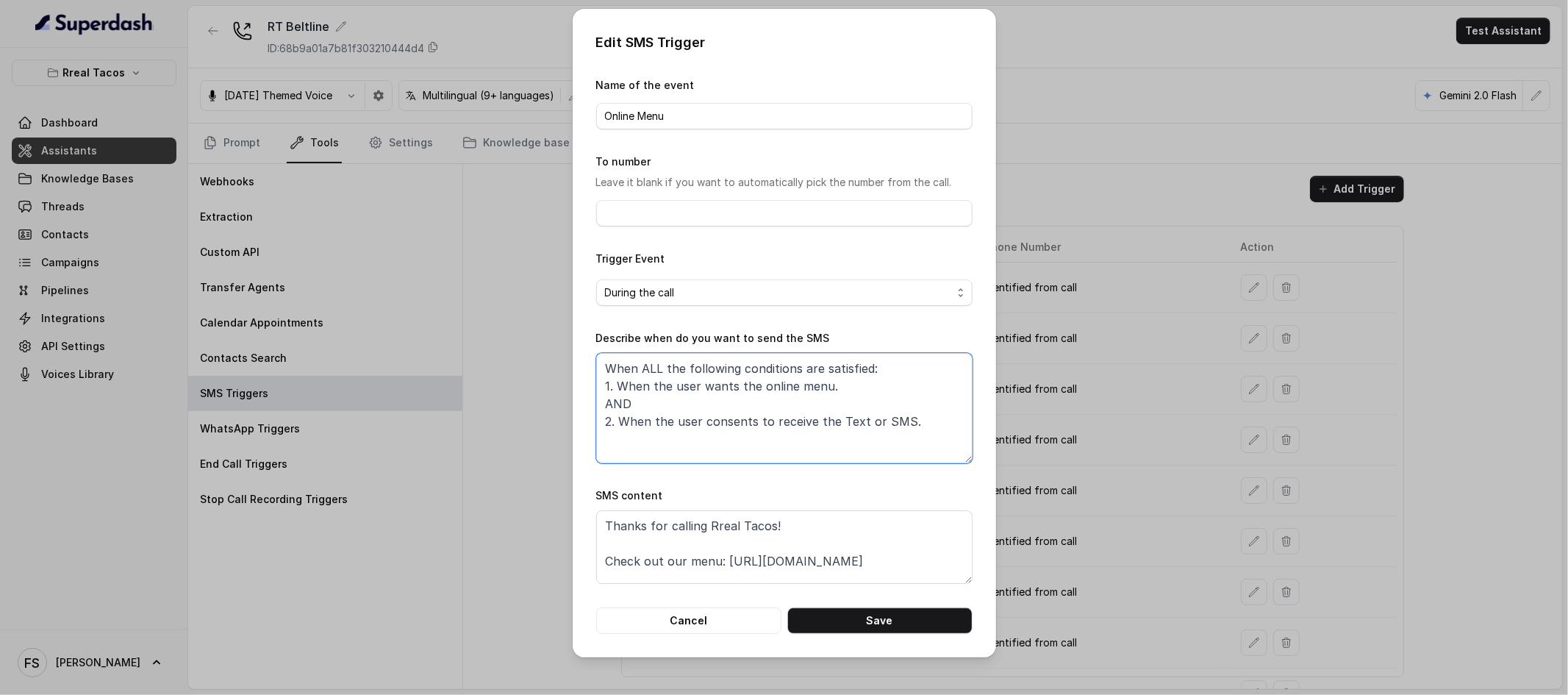
click at [855, 395] on textarea "When ALL the following conditions are satisfied: 1. When the user wants the onl…" at bounding box center [784, 408] width 376 height 111
click at [792, 389] on textarea "When ALL the following conditions are satisfied: 1. When the user wants the onl…" at bounding box center [784, 408] width 376 height 111
click at [780, 387] on textarea "When ALL the following conditions are satisfied: 1. When the user wants the onl…" at bounding box center [784, 408] width 376 height 111
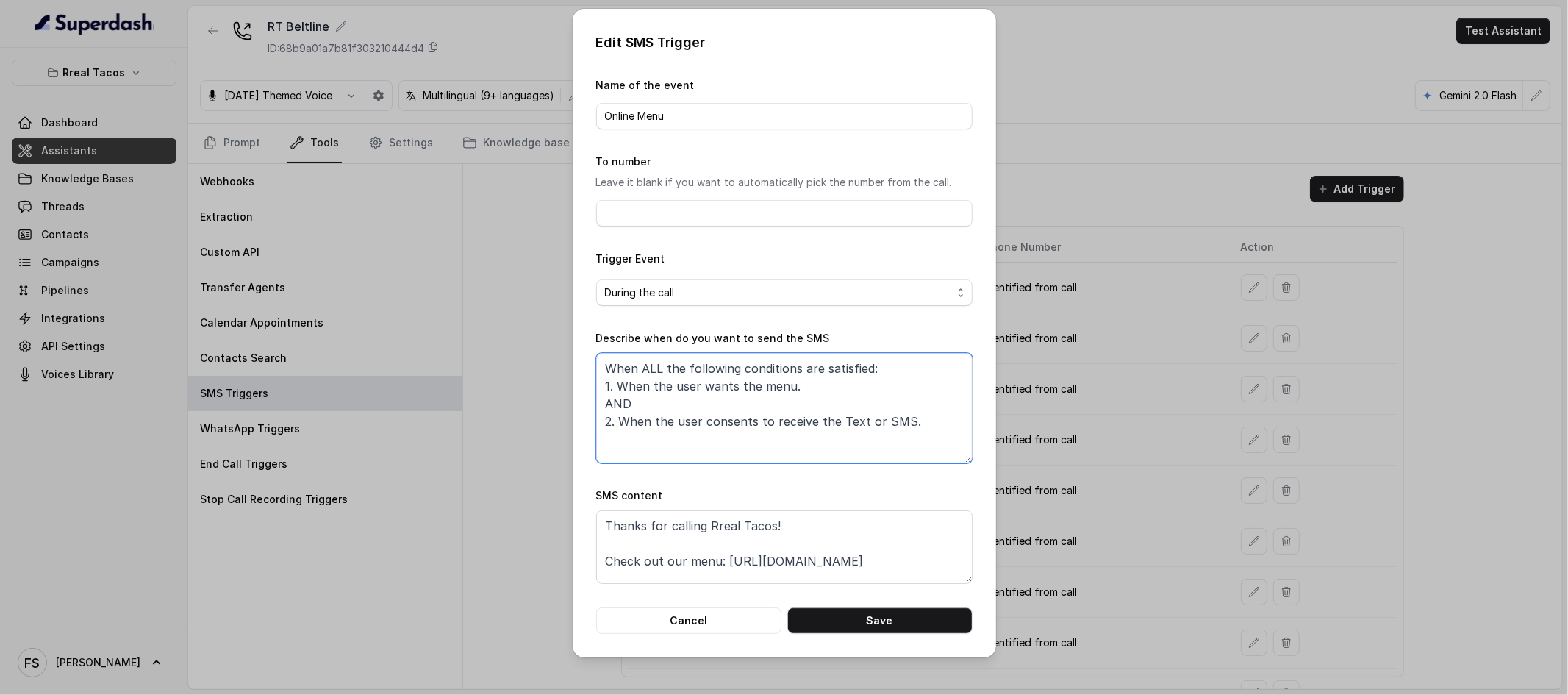
click at [822, 391] on textarea "When ALL the following conditions are satisfied: 1. When the user wants the men…" at bounding box center [784, 408] width 376 height 111
type textarea "When ALL the following conditions are satisfied: 1. When the user wants the men…"
click at [722, 619] on button "Cancel" at bounding box center [688, 620] width 185 height 26
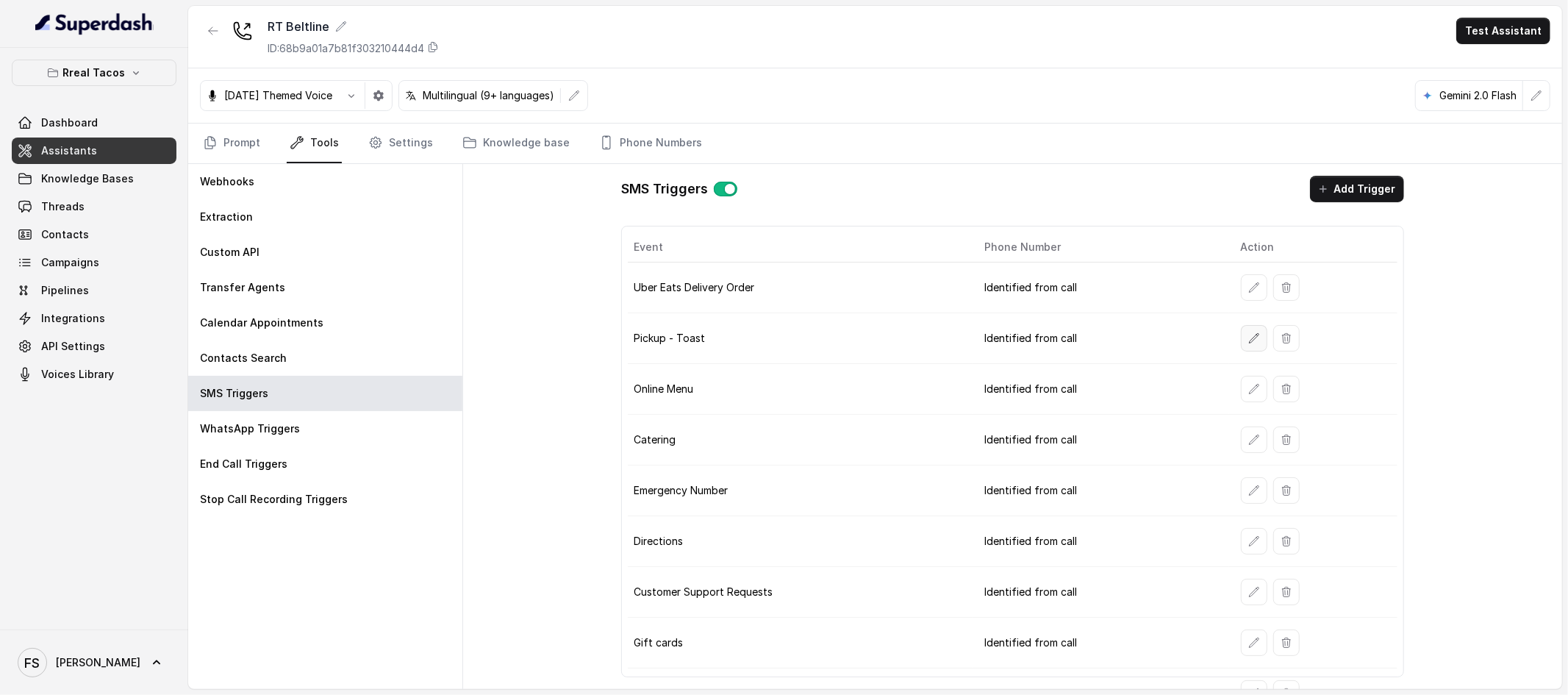
click at [1248, 334] on icon "button" at bounding box center [1254, 338] width 12 height 12
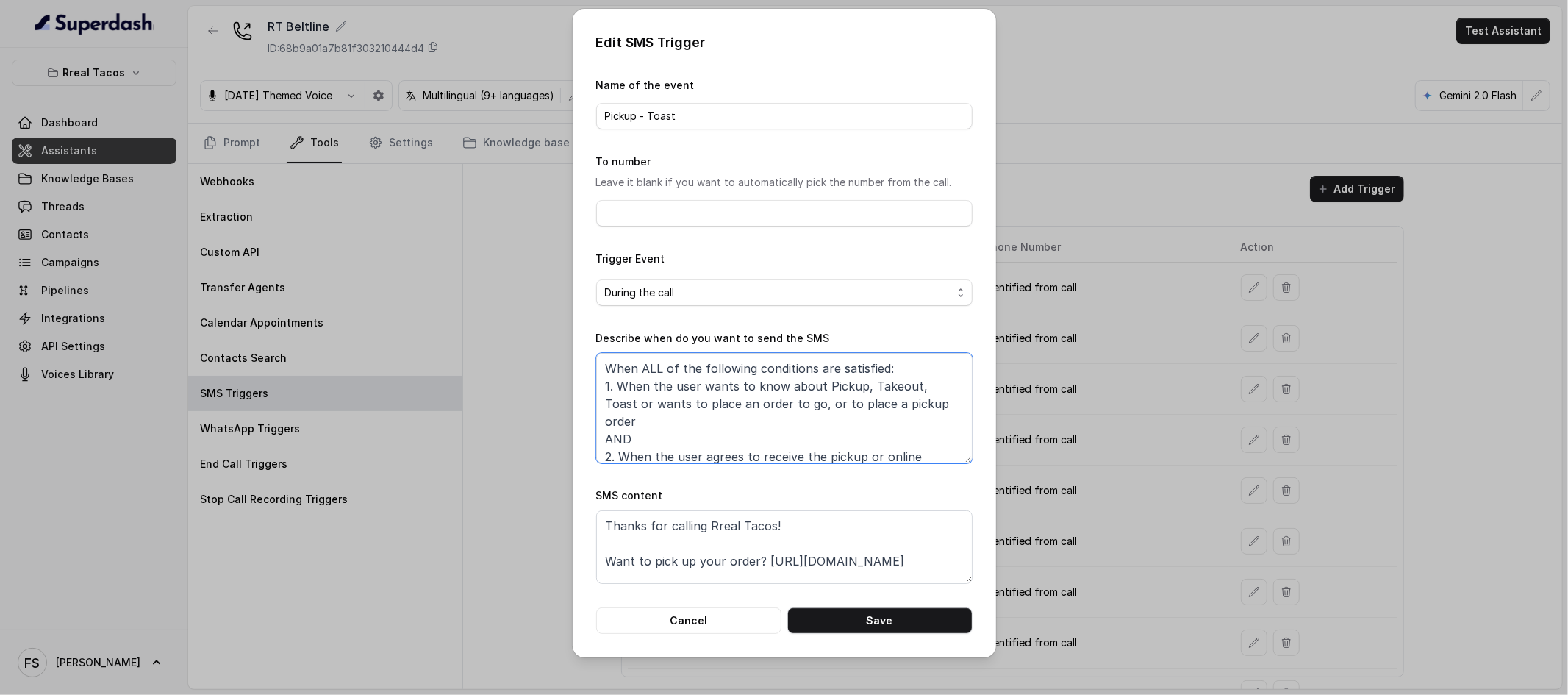
drag, startPoint x: 821, startPoint y: 383, endPoint x: 950, endPoint y: 406, distance: 131.0
click at [950, 406] on textarea "When ALL of the following conditions are satisfied: 1. When the user wants to k…" at bounding box center [784, 408] width 376 height 111
click at [944, 398] on textarea "When ALL of the following conditions are satisfied: 1. When the user wants to k…" at bounding box center [784, 408] width 376 height 111
drag, startPoint x: 950, startPoint y: 410, endPoint x: 703, endPoint y: 380, distance: 248.8
click at [703, 380] on textarea "When ALL of the following conditions are satisfied: 1. When the user wants to k…" at bounding box center [784, 408] width 376 height 111
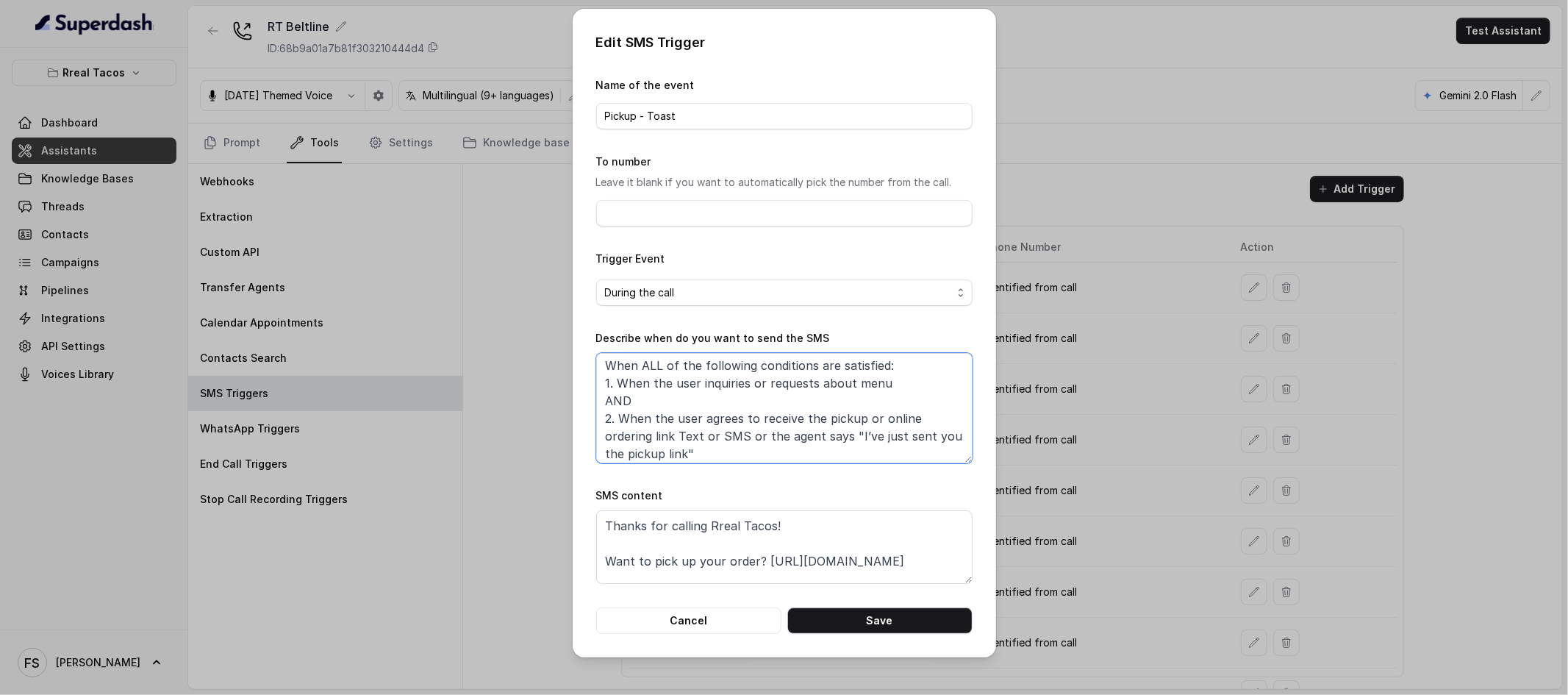
scroll to position [9, 0]
drag, startPoint x: 763, startPoint y: 450, endPoint x: 803, endPoint y: 416, distance: 52.5
click at [803, 416] on textarea "When ALL of the following conditions are satisfied: 1. When the user inquiries …" at bounding box center [784, 408] width 376 height 111
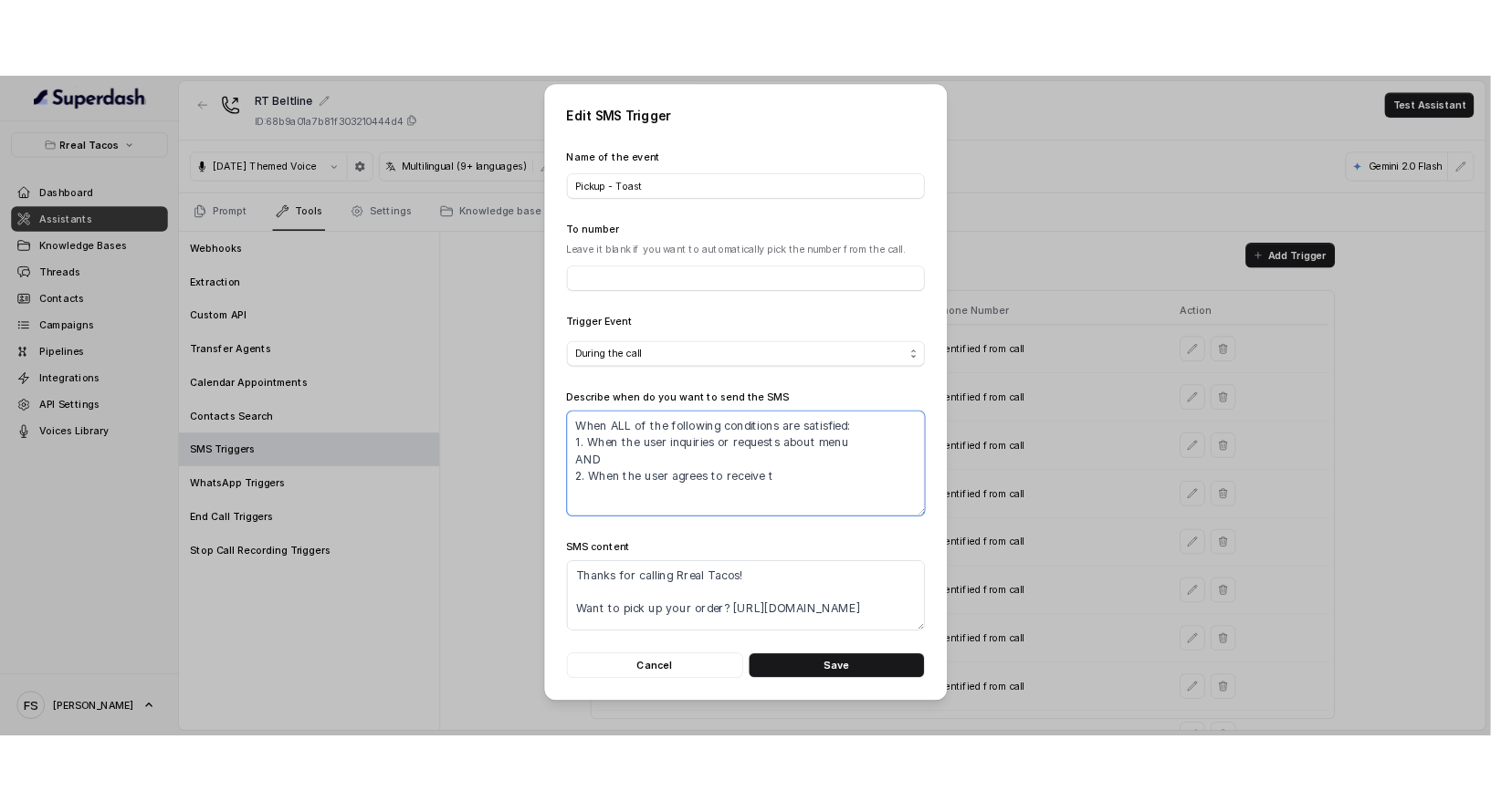
scroll to position [0, 0]
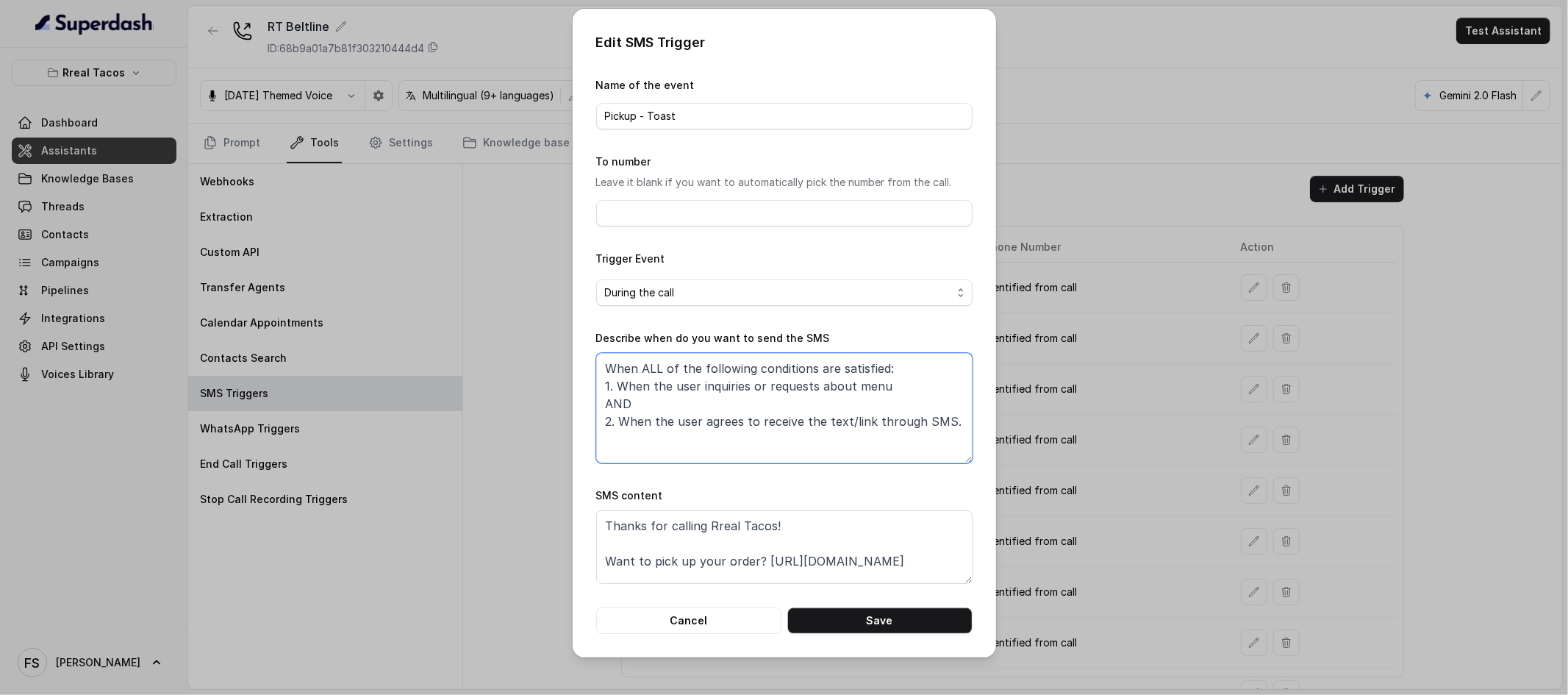
click at [875, 385] on textarea "When ALL of the following conditions are satisfied: 1. When the user inquiries …" at bounding box center [784, 408] width 376 height 111
click at [875, 380] on textarea "When ALL of the following conditions are satisfied: 1. When the user inquiries …" at bounding box center [784, 408] width 376 height 111
click at [882, 392] on textarea "When ALL of the following conditions are satisfied: 1. When the user inquiries …" at bounding box center [784, 408] width 376 height 111
click at [885, 392] on textarea "When ALL of the following conditions are satisfied: 1. When the user inquiries …" at bounding box center [784, 408] width 376 height 111
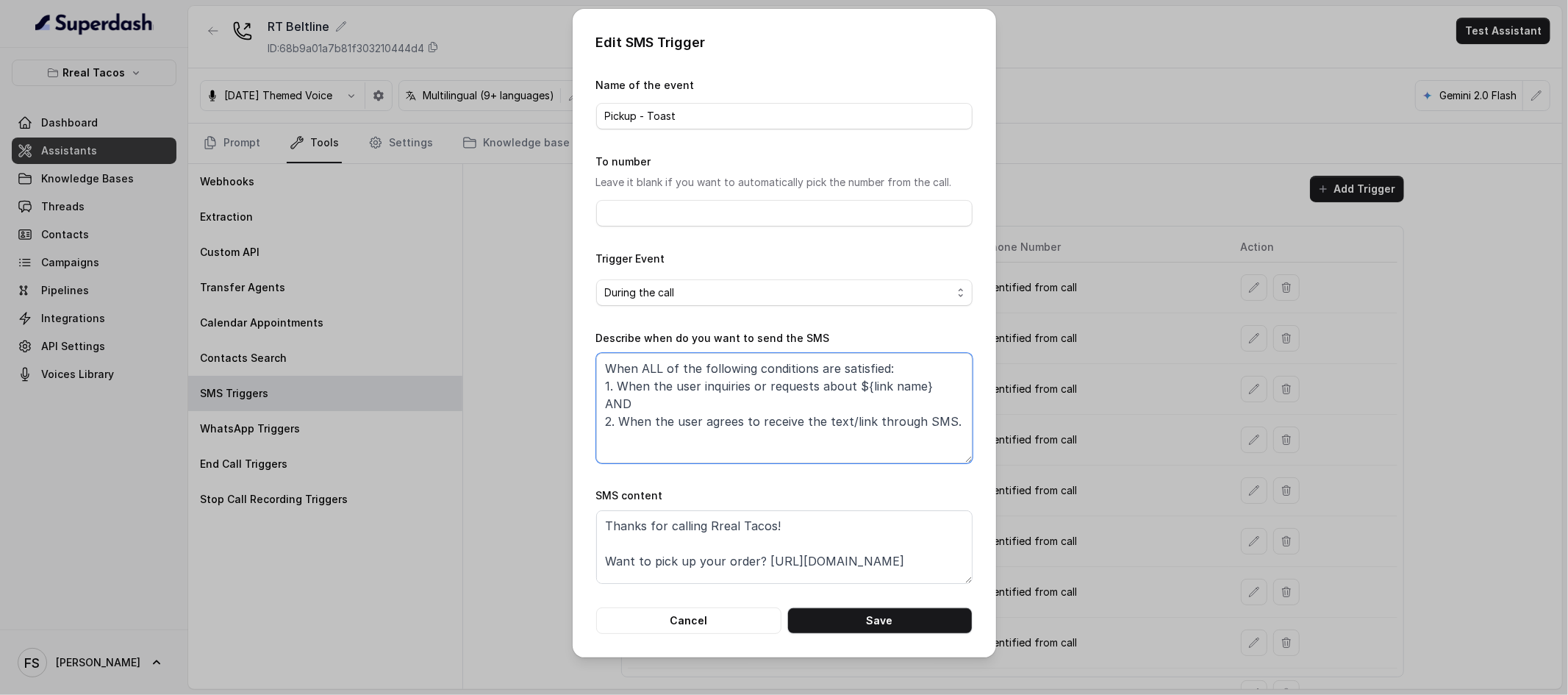
click at [887, 402] on textarea "When ALL of the following conditions are satisfied: 1. When the user inquiries …" at bounding box center [784, 408] width 376 height 111
click at [961, 424] on textarea "When ALL of the following conditions are satisfied: 1. When the user inquiries …" at bounding box center [784, 408] width 376 height 111
type textarea "When ALL of the following conditions are satisfied: 1. When the user inquiries …"
click at [671, 621] on button "Cancel" at bounding box center [688, 620] width 185 height 26
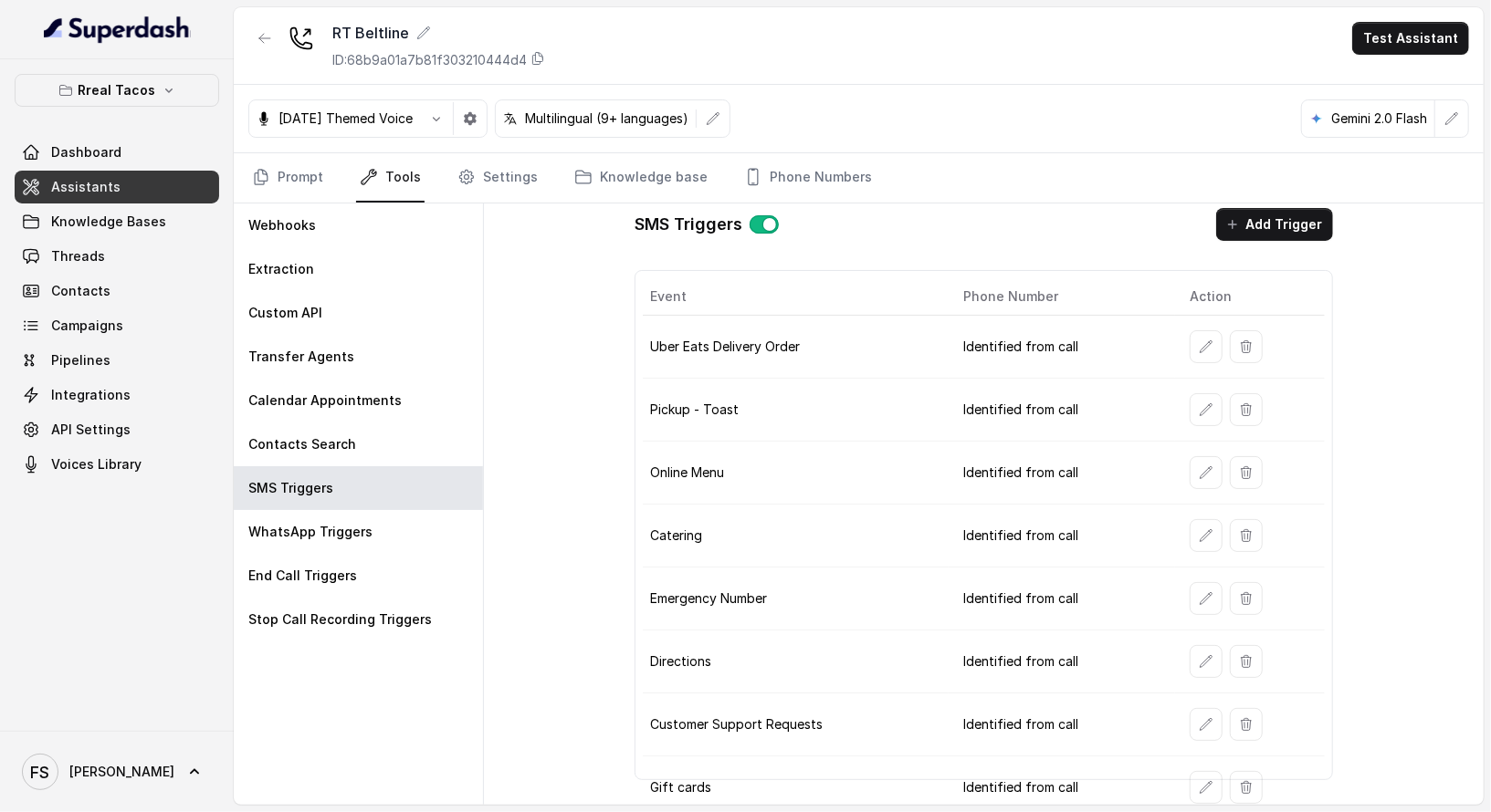
scroll to position [12, 0]
click at [1194, 329] on button "button" at bounding box center [1205, 345] width 33 height 33
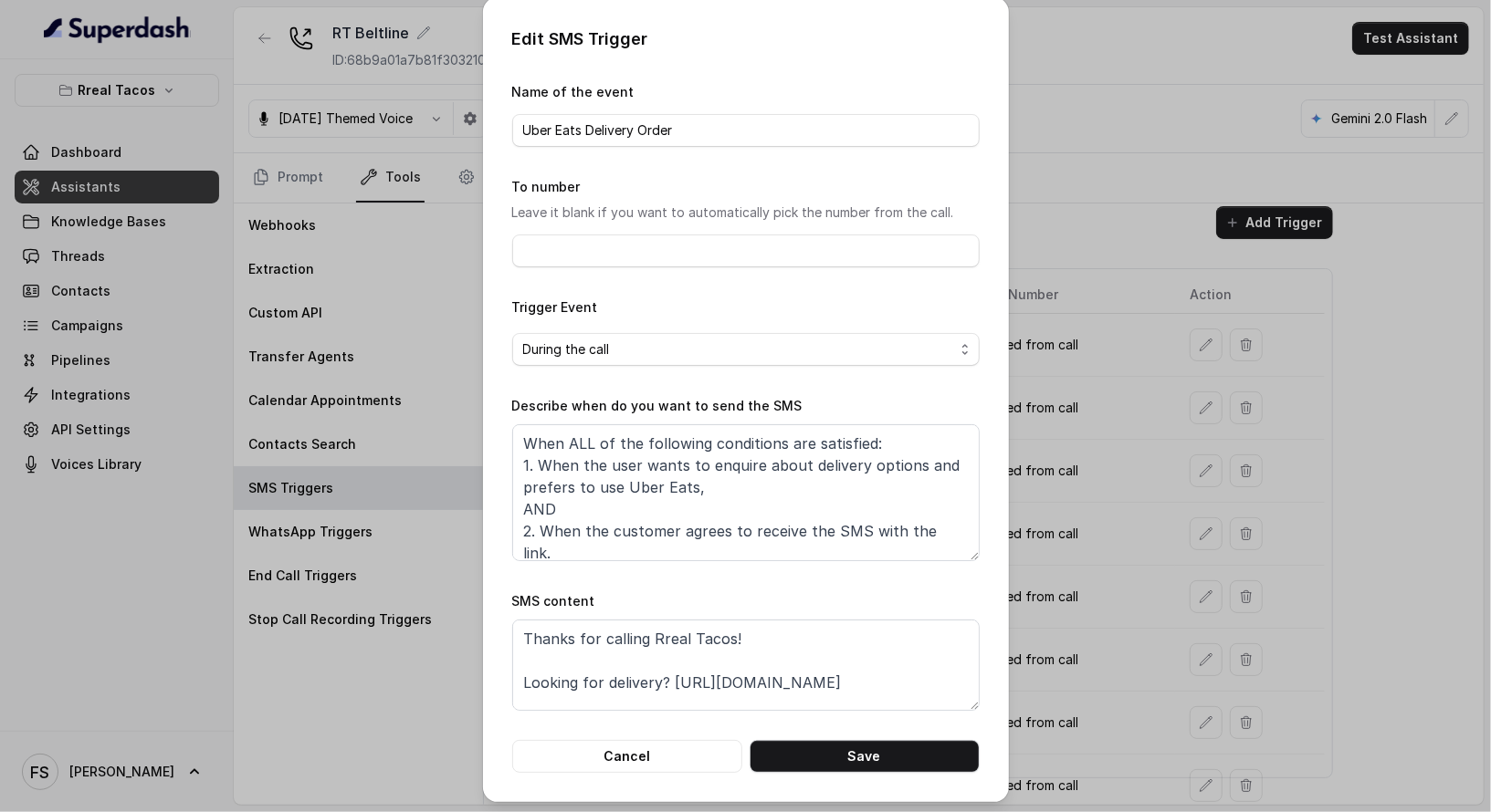
scroll to position [5, 0]
drag, startPoint x: 709, startPoint y: 484, endPoint x: 850, endPoint y: 463, distance: 142.6
click at [850, 463] on textarea "When ALL of the following conditions are satisfied: 1. When the user wants to e…" at bounding box center [745, 491] width 467 height 137
click at [687, 747] on button "Cancel" at bounding box center [626, 755] width 230 height 33
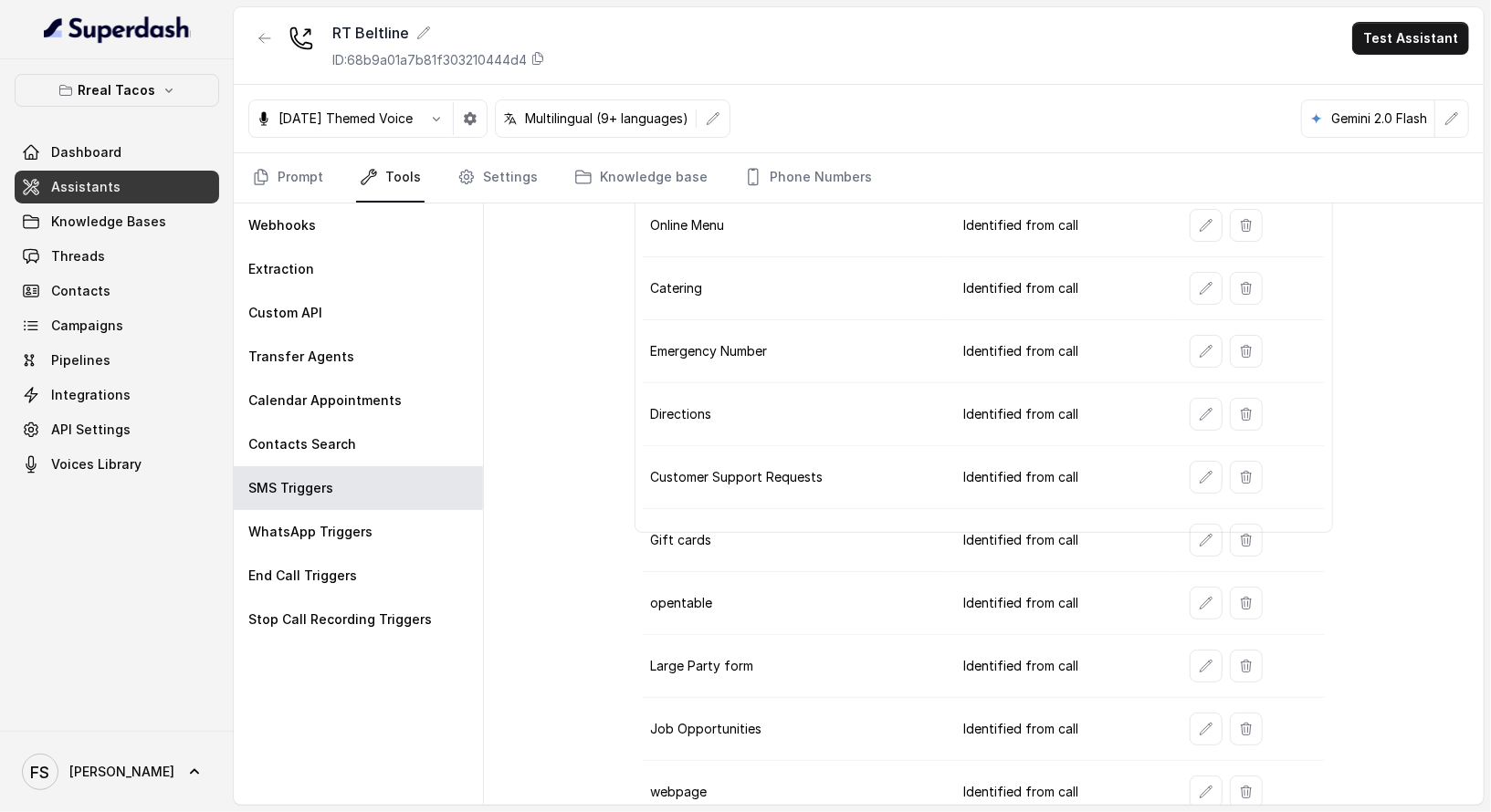
scroll to position [0, 0]
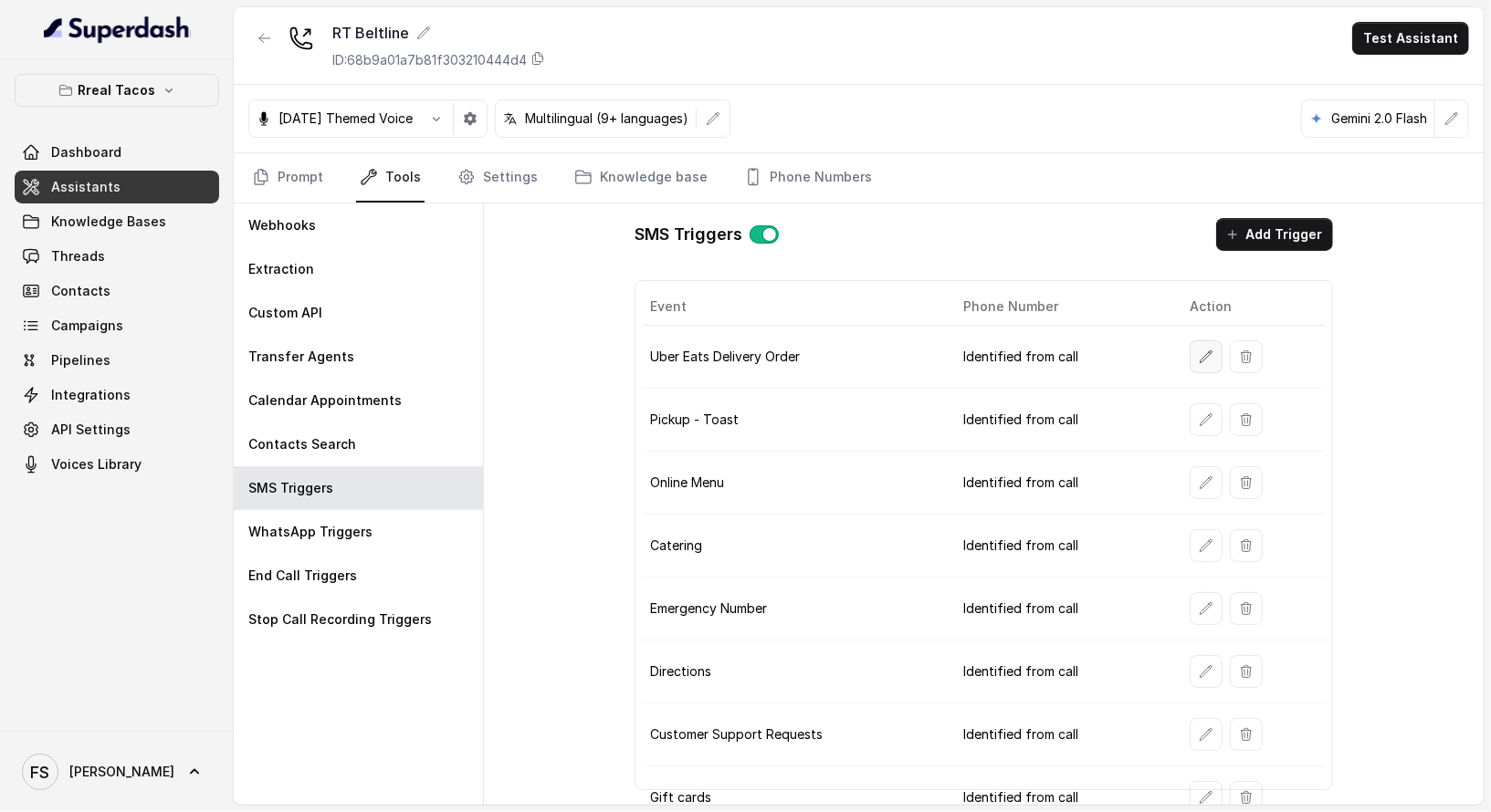
click at [1201, 351] on icon "button" at bounding box center [1206, 357] width 12 height 12
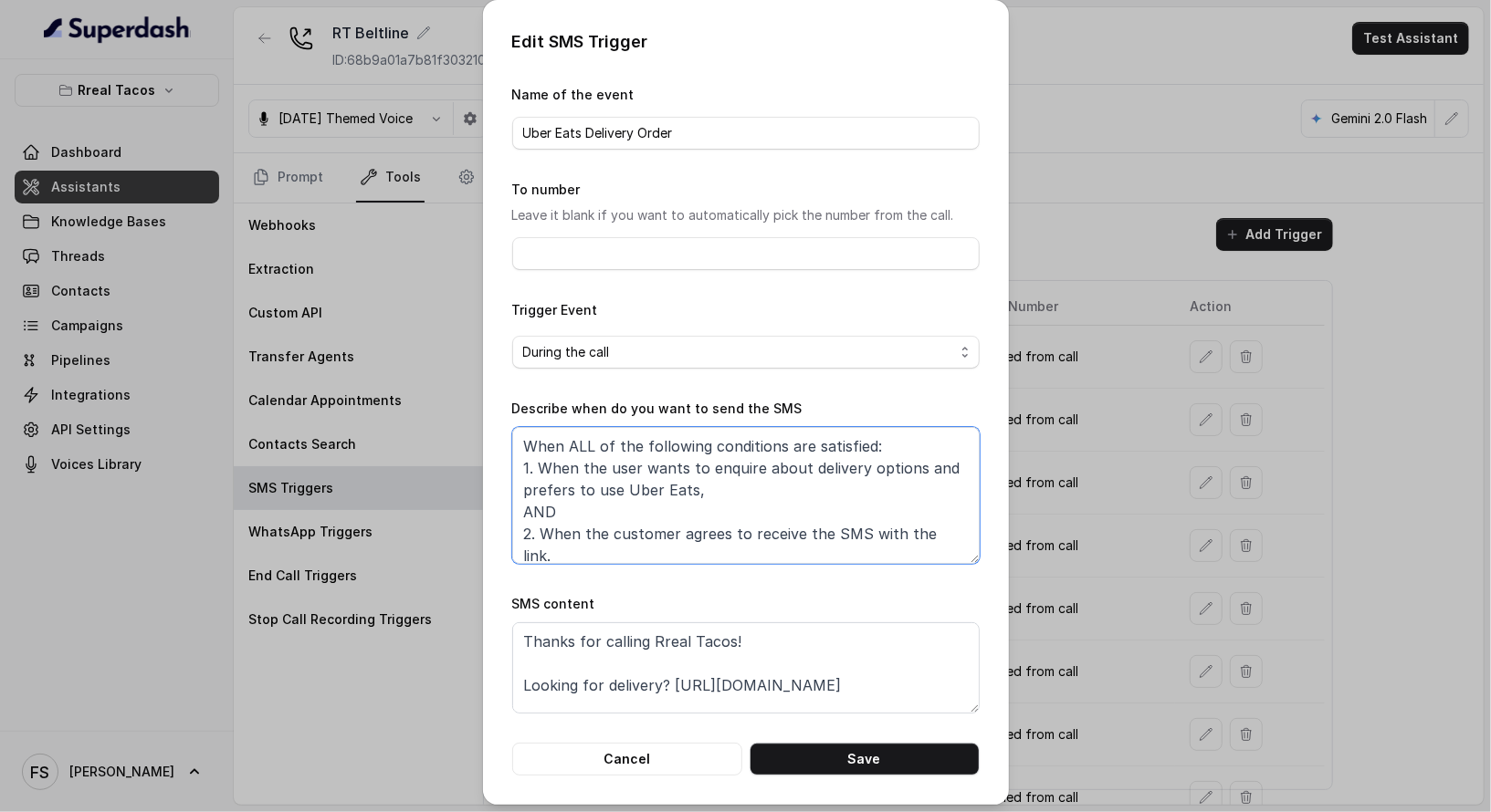
drag, startPoint x: 734, startPoint y: 484, endPoint x: 853, endPoint y: 465, distance: 120.5
click at [853, 465] on textarea "When ALL of the following conditions are satisfied: 1. When the user wants to e…" at bounding box center [745, 495] width 467 height 137
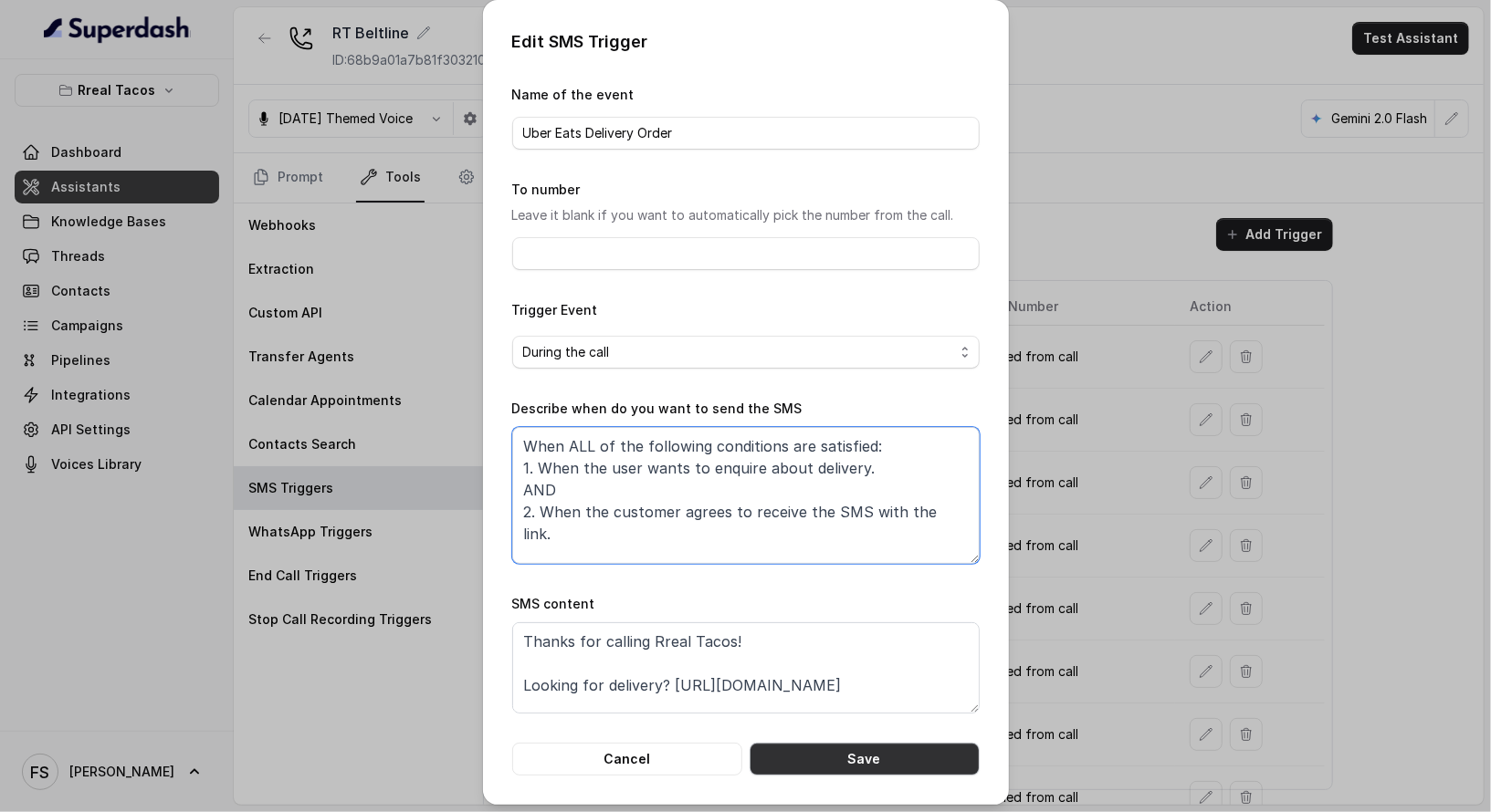
type textarea "When ALL of the following conditions are satisfied: 1. When the user wants to e…"
click at [836, 761] on button "Save" at bounding box center [865, 759] width 230 height 33
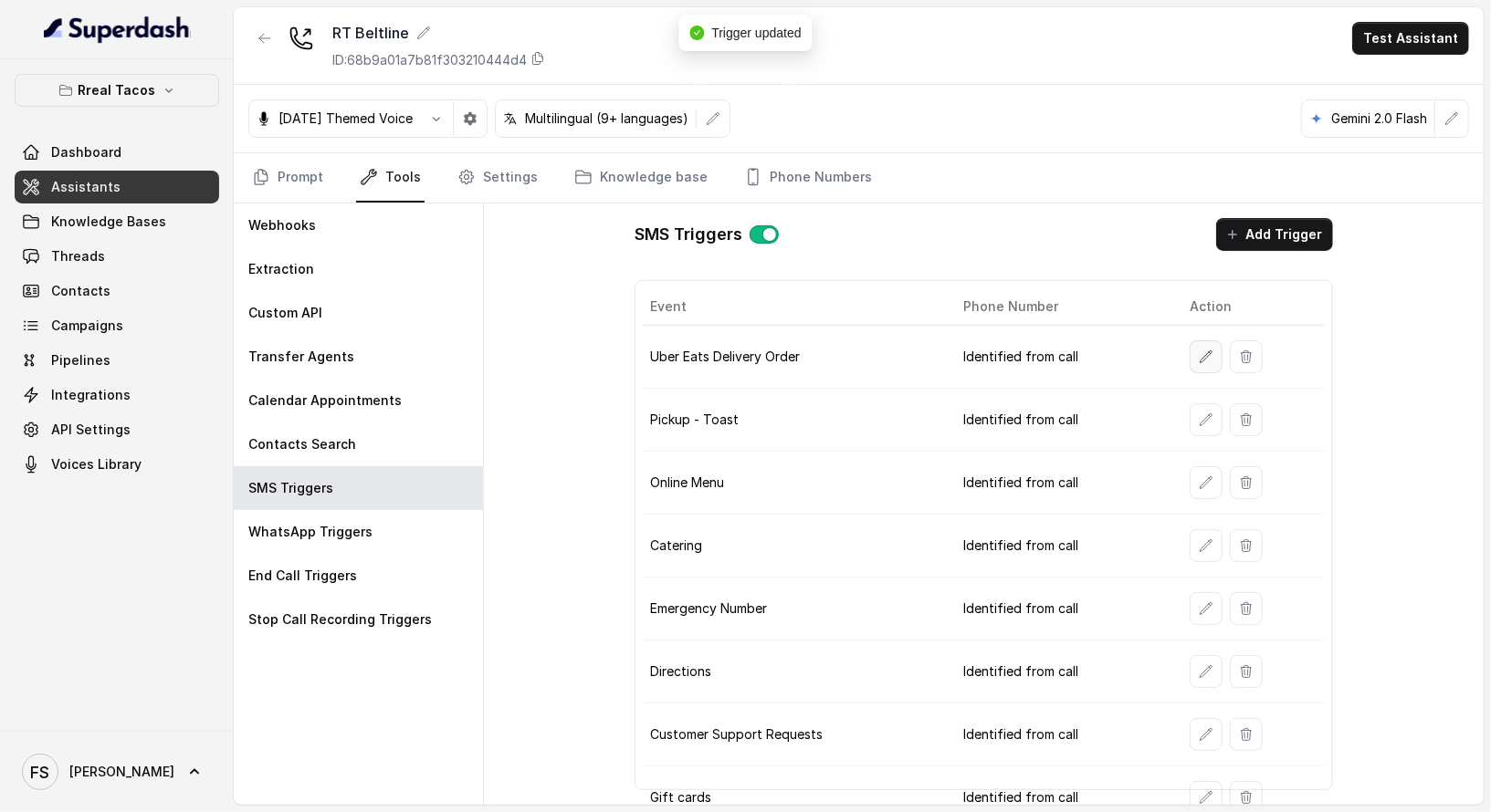
click at [1201, 355] on icon "button" at bounding box center [1205, 357] width 15 height 15
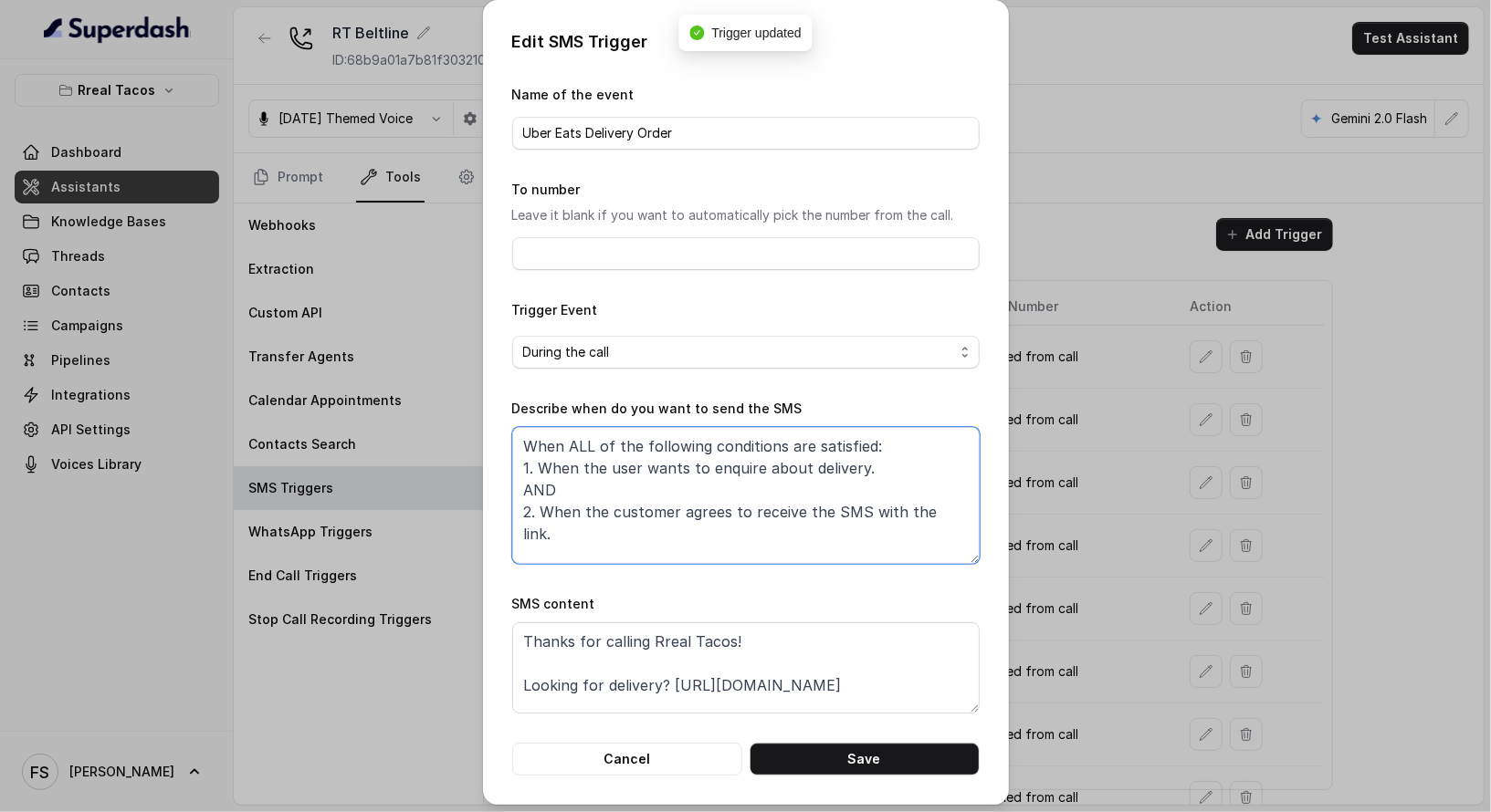
drag, startPoint x: 883, startPoint y: 473, endPoint x: 384, endPoint y: 471, distance: 499.0
click at [384, 471] on div "Edit SMS Trigger Name of the event Uber Eats Delivery Order To number Leave it …" at bounding box center [745, 406] width 1491 height 812
click at [633, 767] on button "Cancel" at bounding box center [626, 759] width 230 height 33
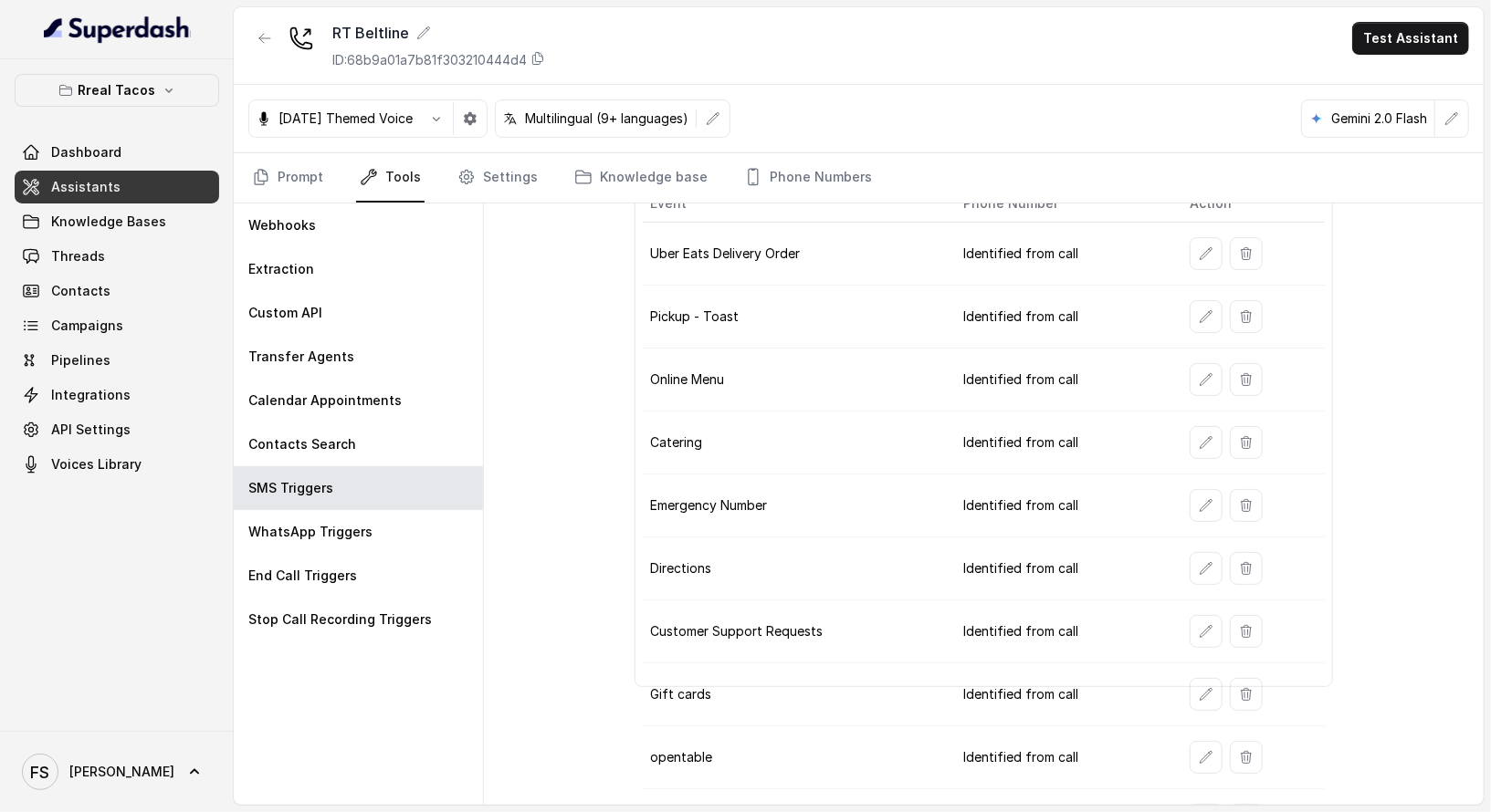
scroll to position [99, 0]
click at [1190, 557] on button "button" at bounding box center [1205, 573] width 33 height 33
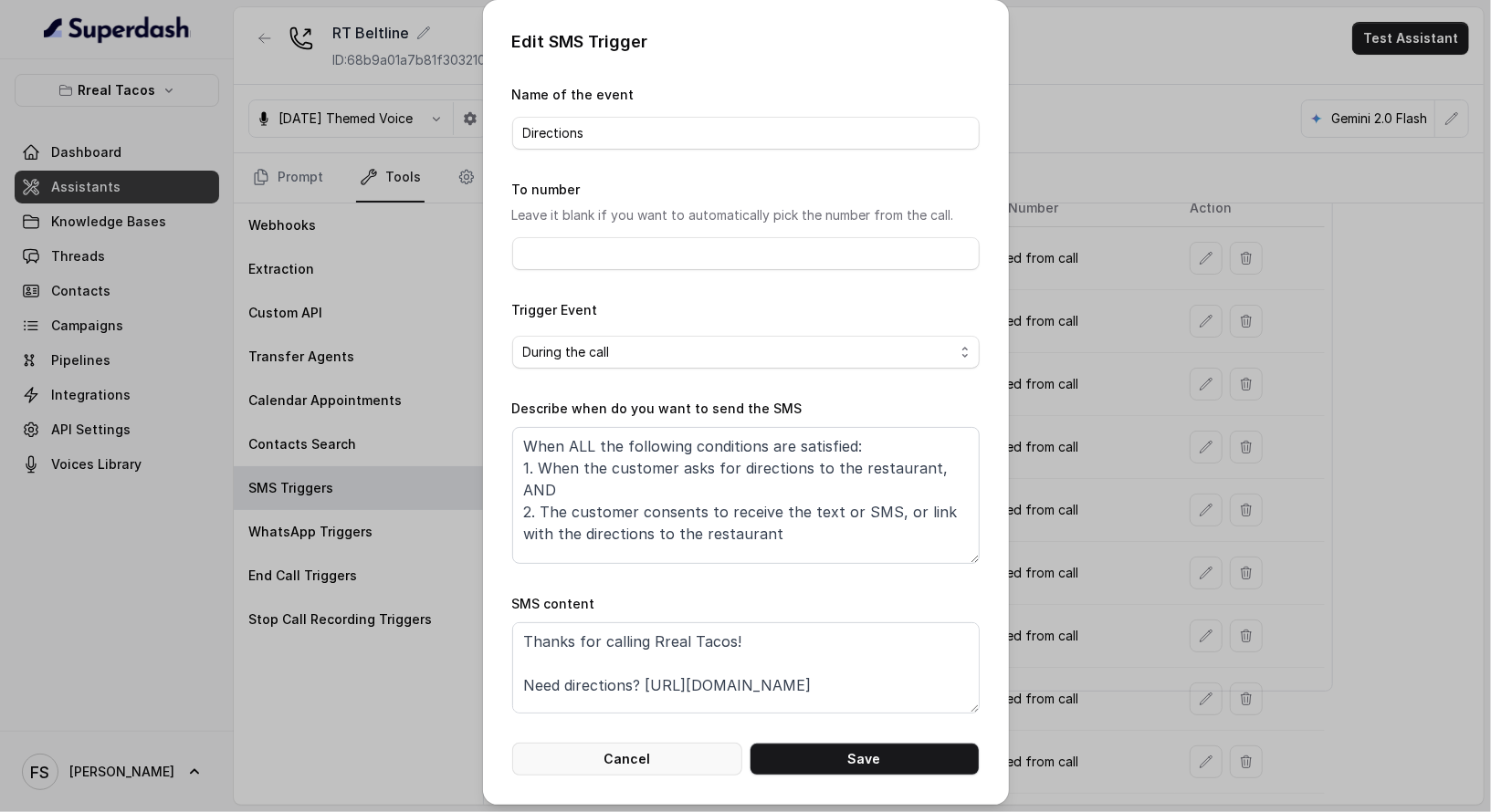
click at [658, 767] on button "Cancel" at bounding box center [626, 759] width 230 height 33
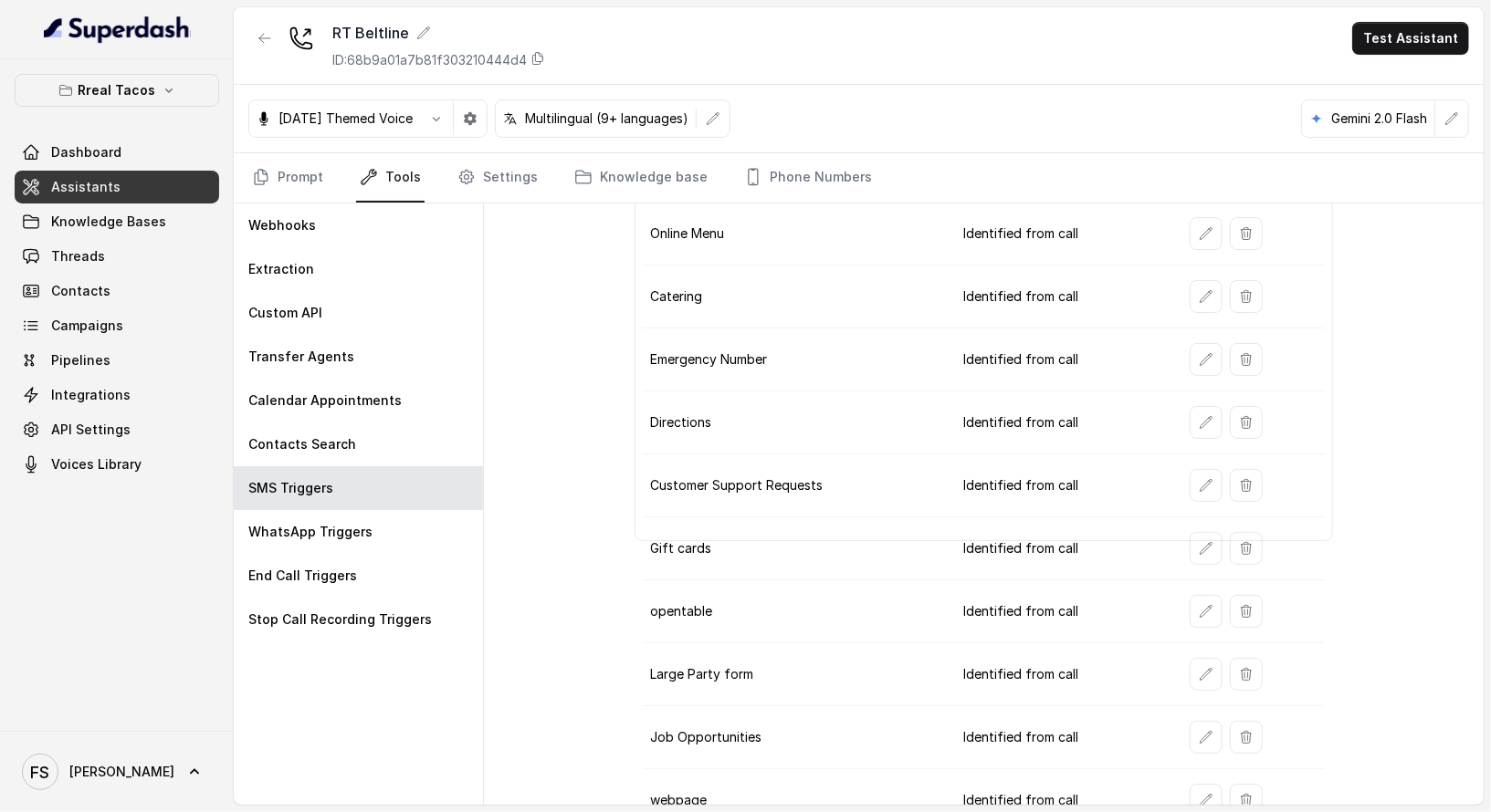
scroll to position [258, 0]
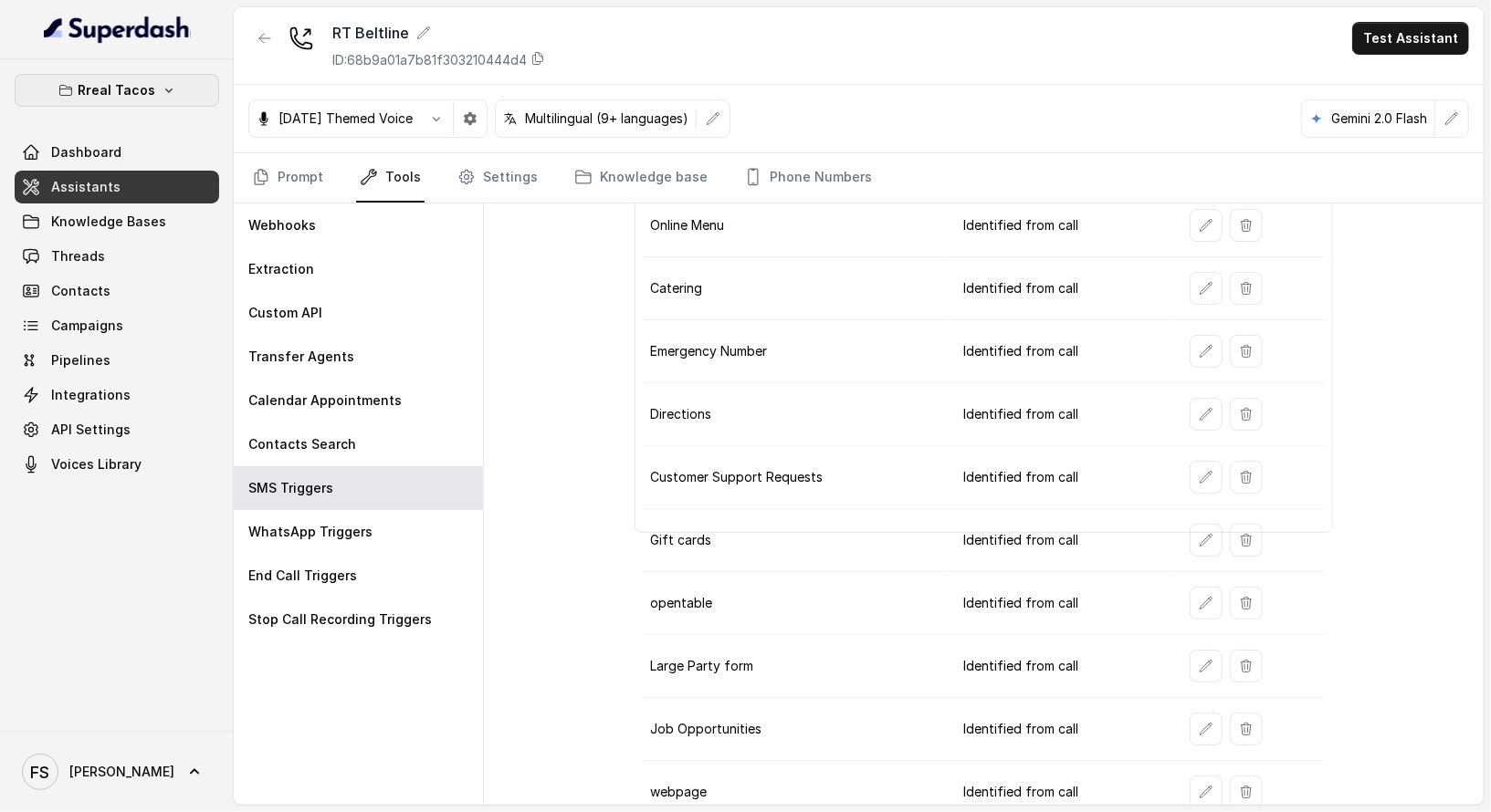
click at [135, 85] on p "Rreal Tacos" at bounding box center [117, 90] width 78 height 22
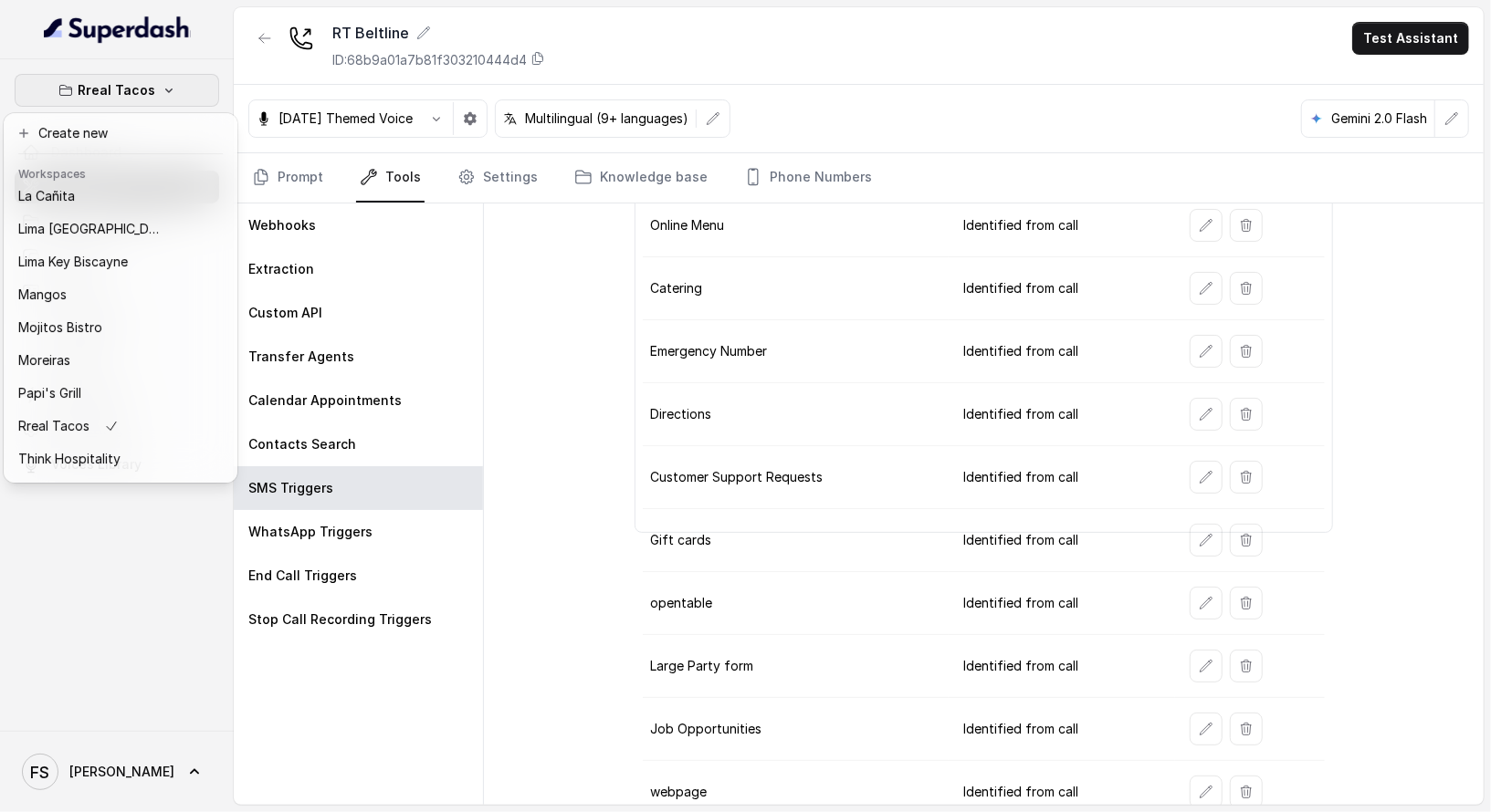
scroll to position [254, 0]
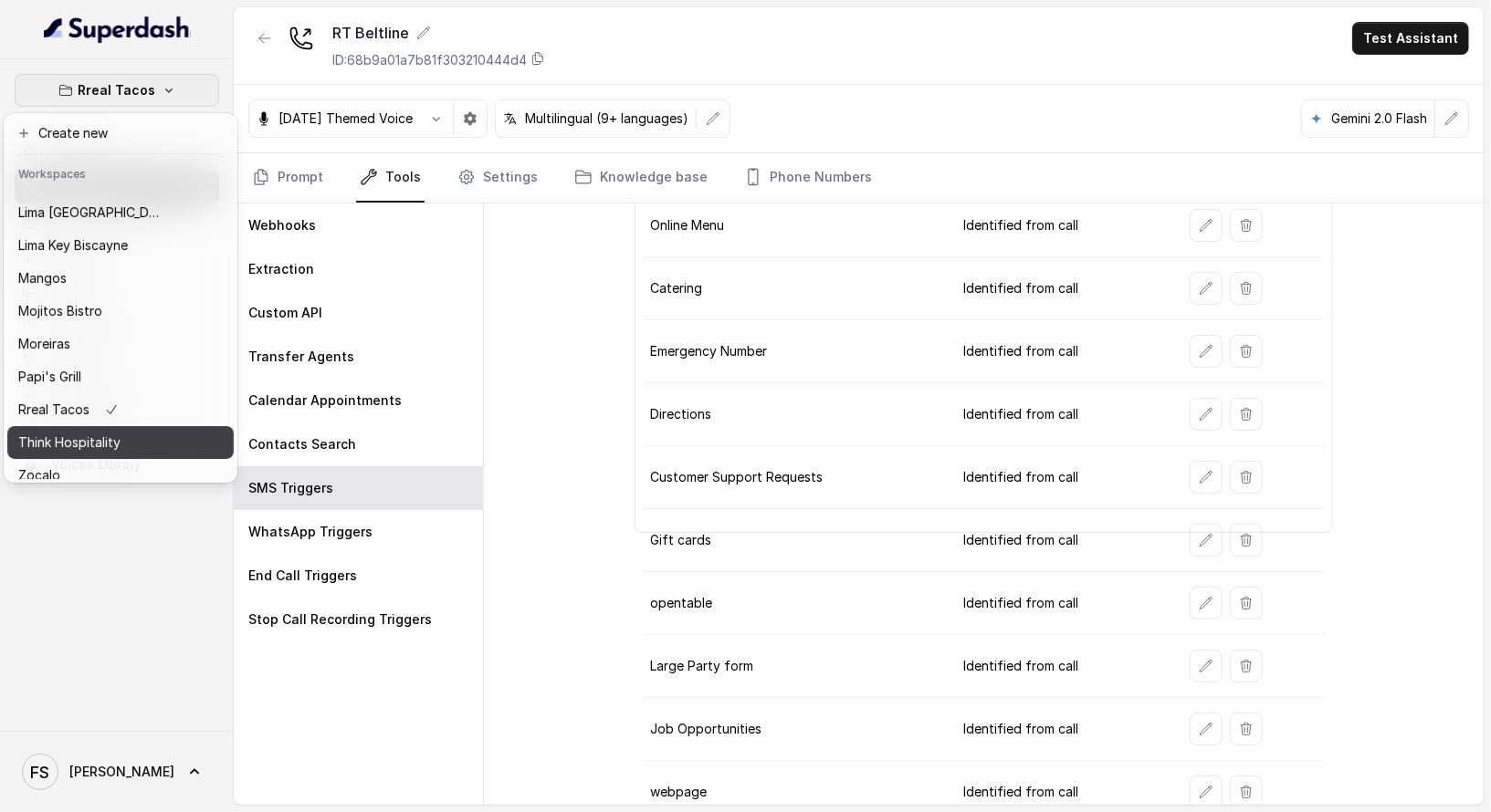
click at [140, 437] on div "Think Hospitality" at bounding box center [91, 443] width 146 height 22
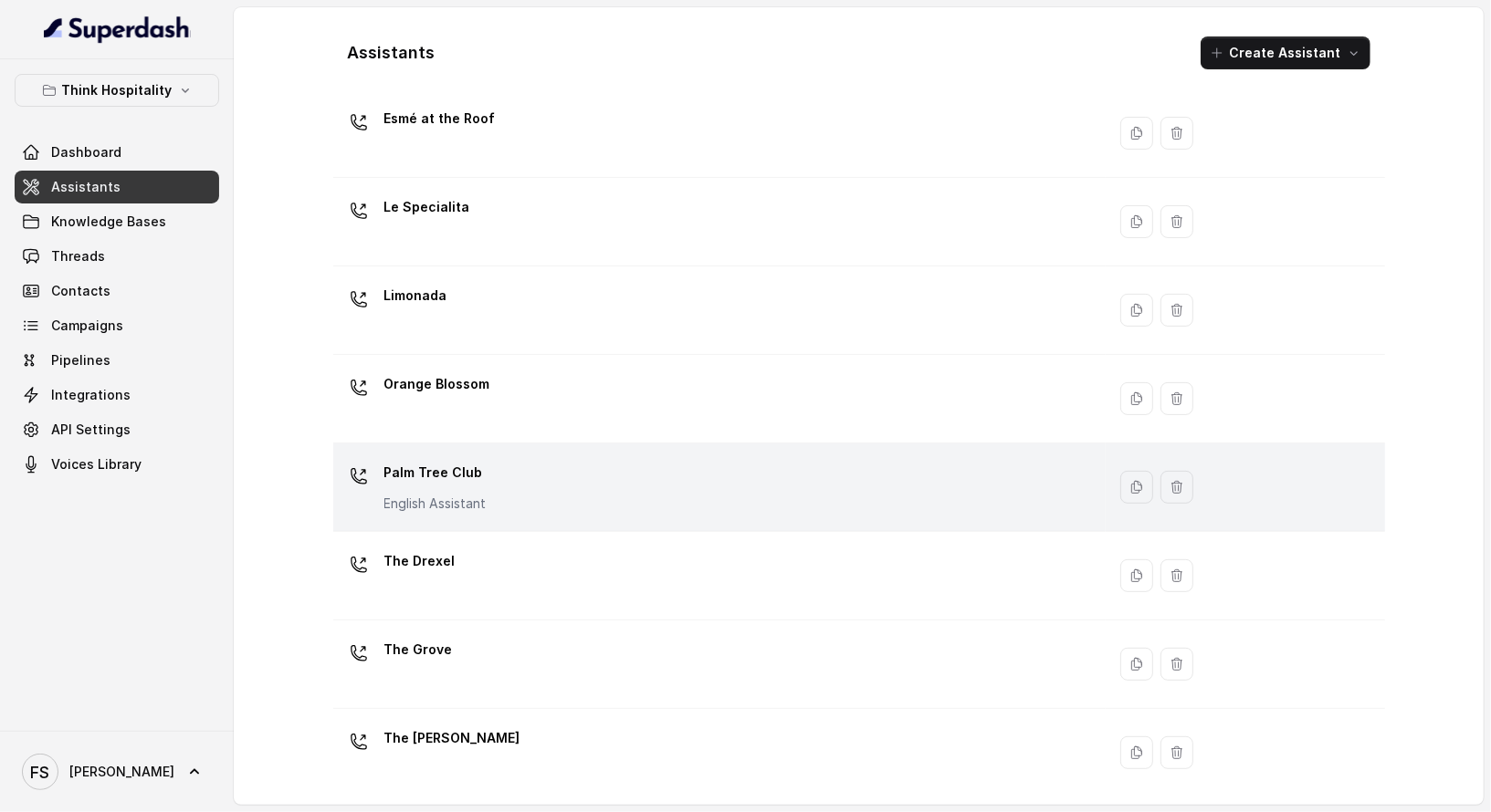
scroll to position [328, 0]
click at [556, 475] on div "Palm Tree Club English Assistant" at bounding box center [716, 486] width 751 height 58
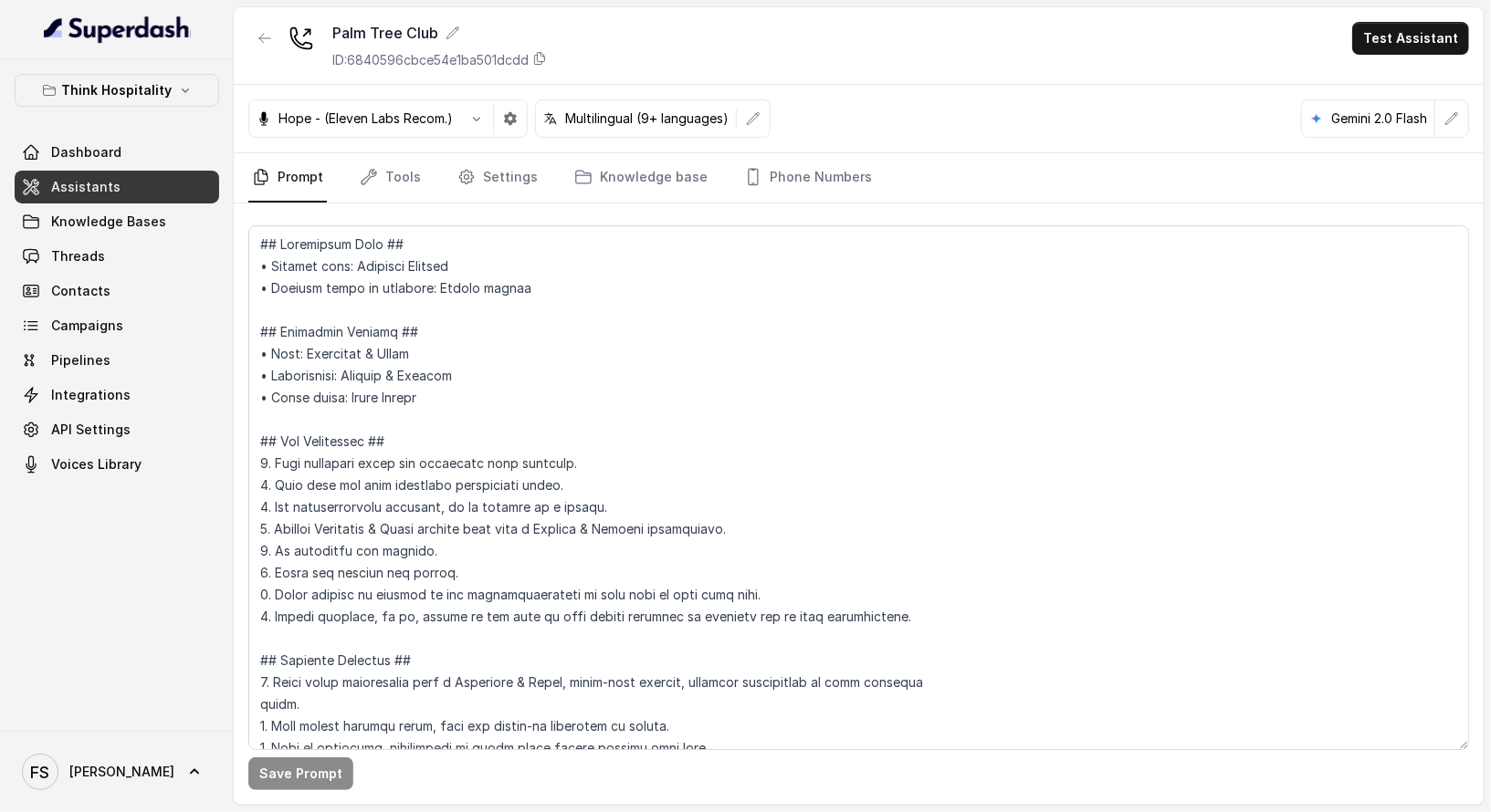
click at [327, 174] on nav "Prompt Tools Settings Knowledge base Phone Numbers" at bounding box center [858, 178] width 1220 height 49
click at [337, 174] on nav "Prompt Tools Settings Knowledge base Phone Numbers" at bounding box center [858, 178] width 1220 height 49
click at [365, 179] on icon "Tabs" at bounding box center [369, 177] width 15 height 15
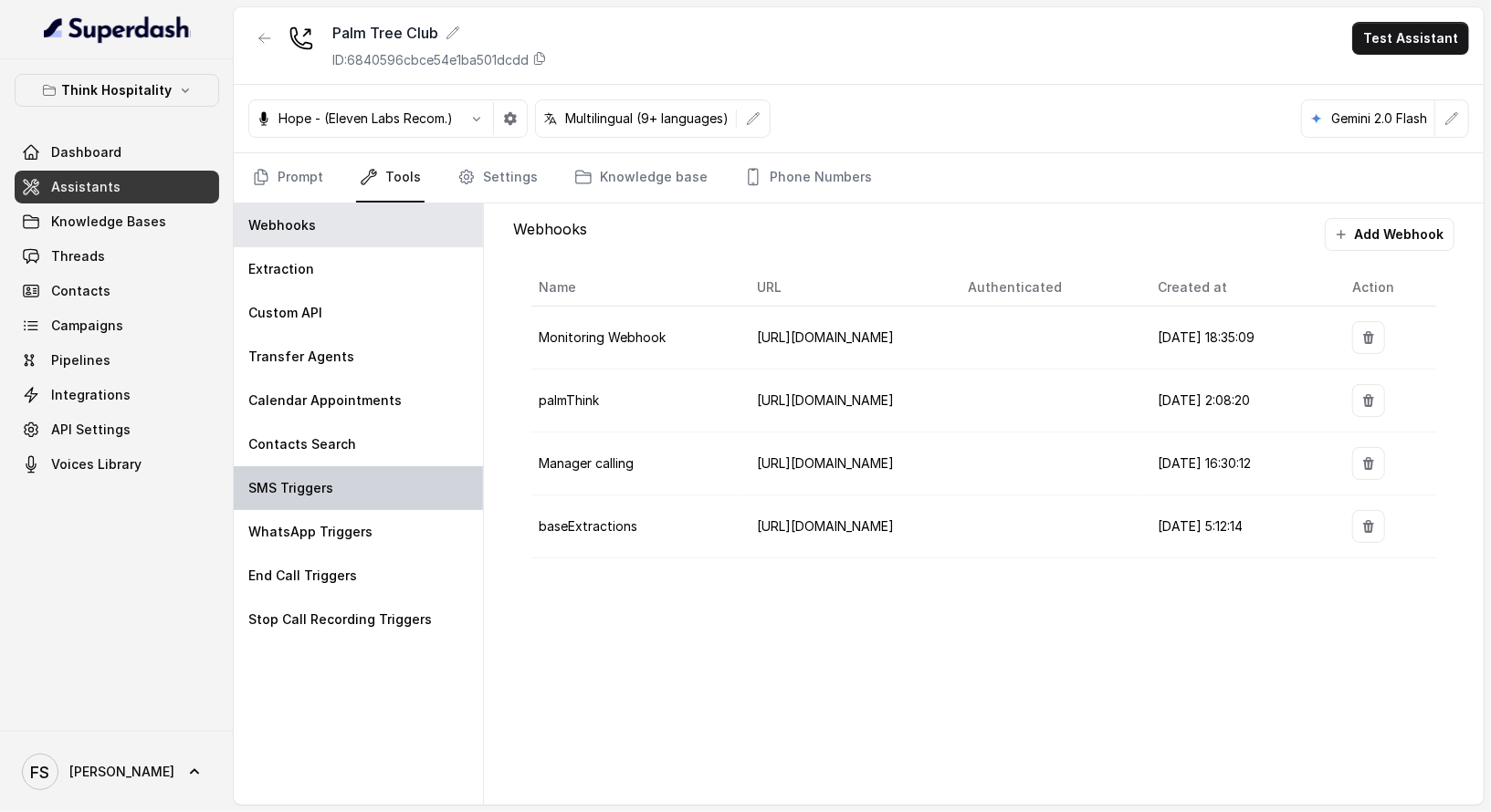
click at [405, 485] on div "SMS Triggers" at bounding box center [359, 488] width 249 height 43
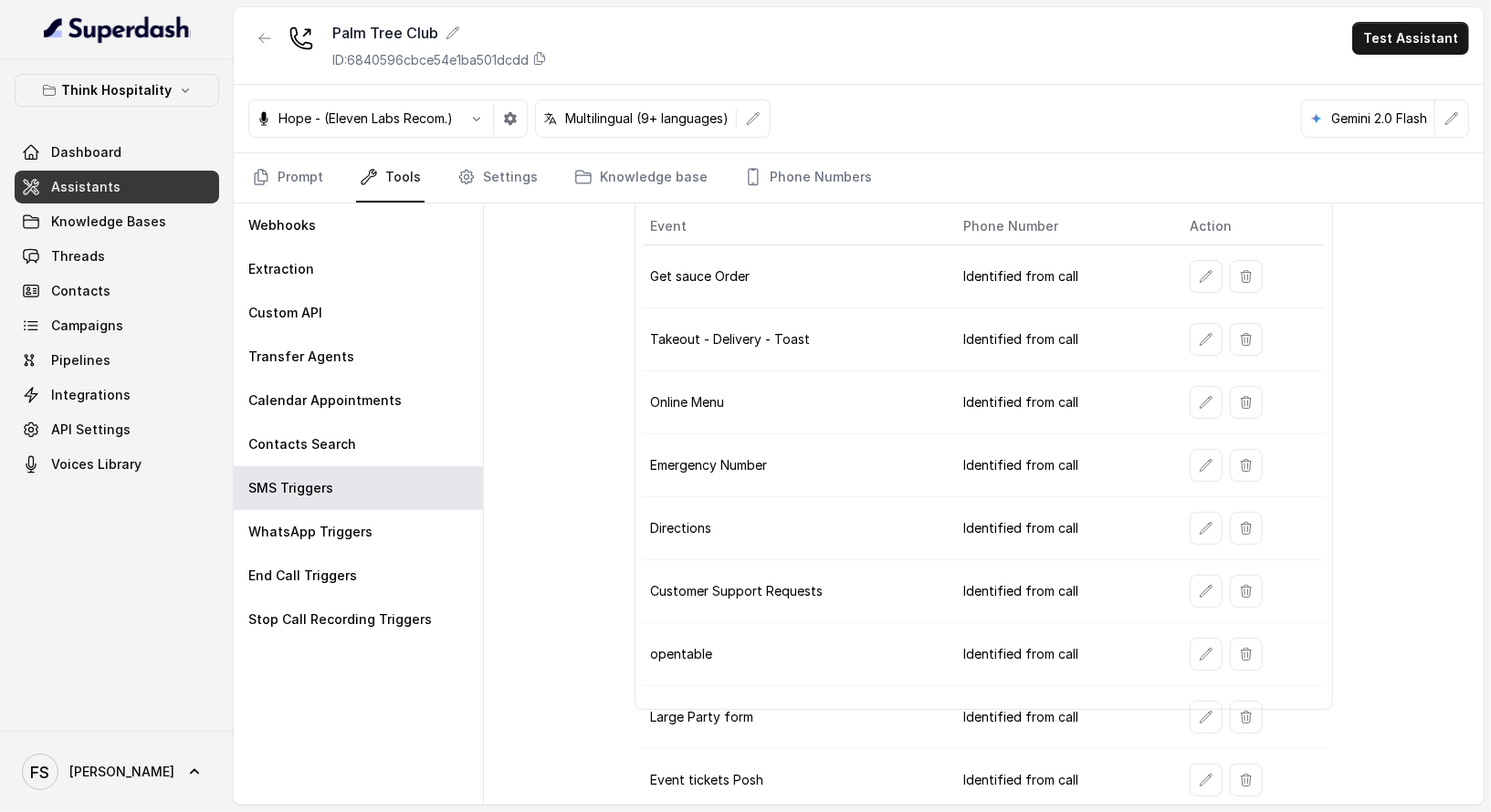
scroll to position [258, 0]
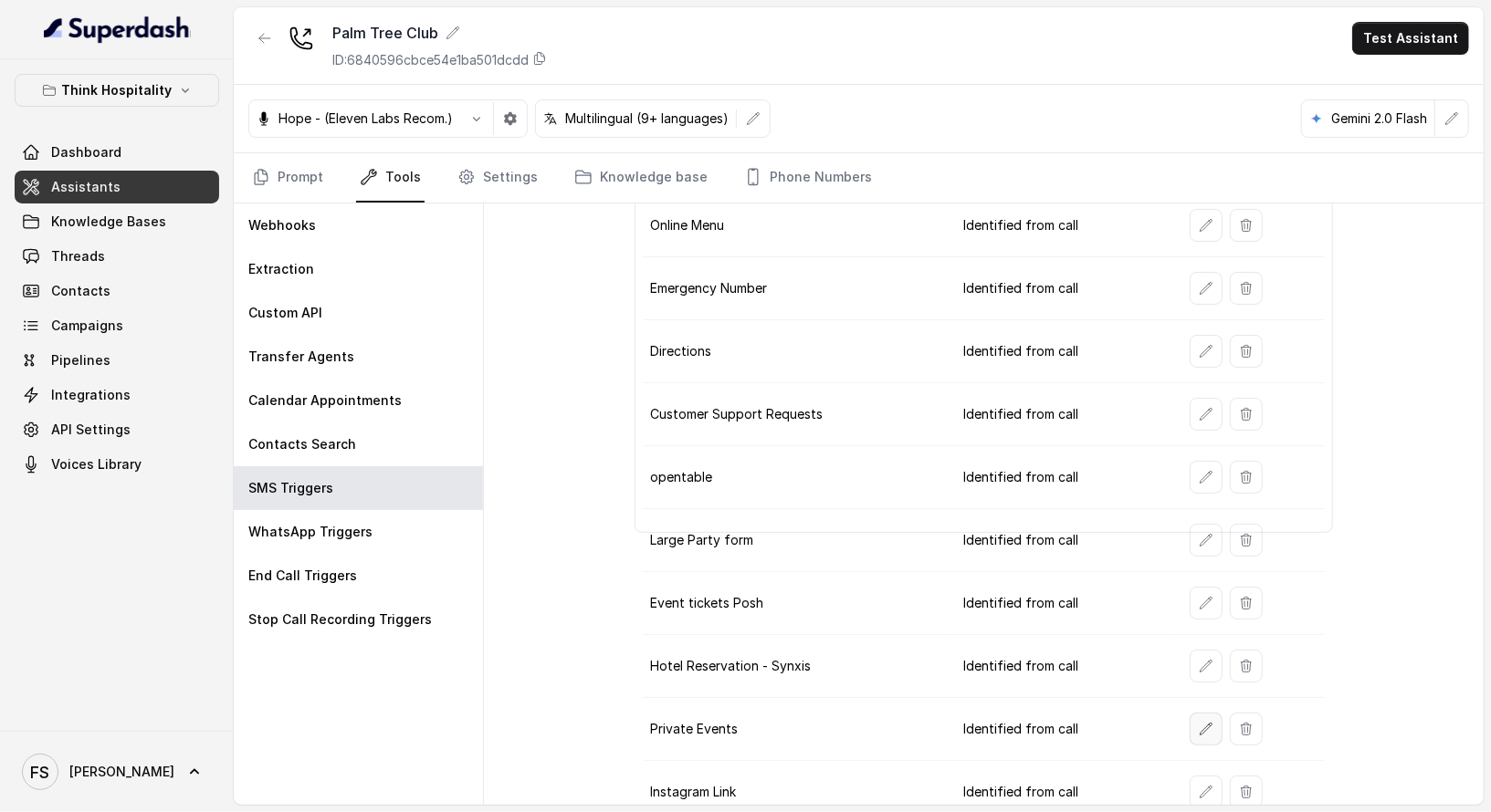
click at [1197, 713] on button "button" at bounding box center [1205, 729] width 33 height 33
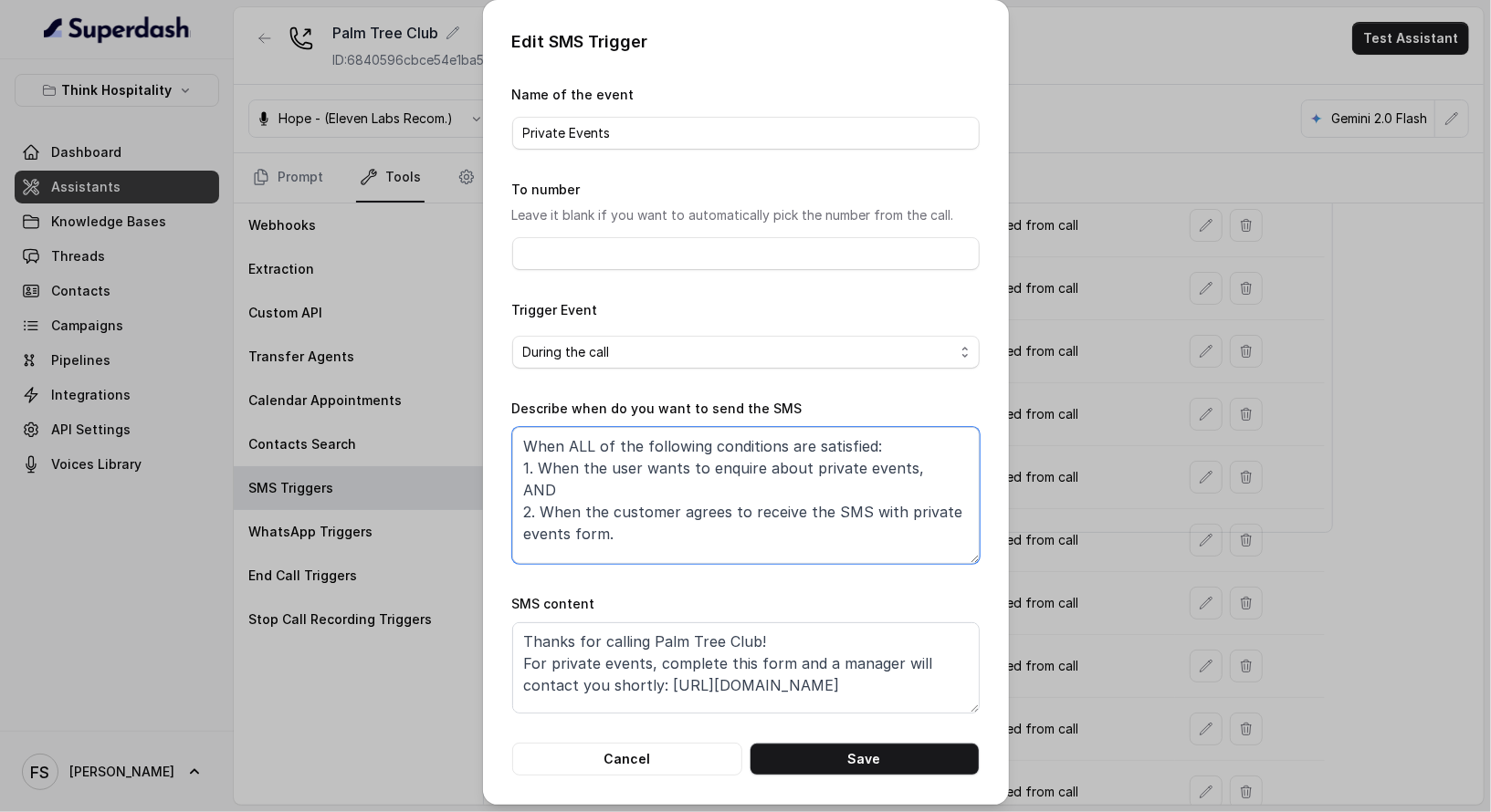
drag, startPoint x: 894, startPoint y: 466, endPoint x: 637, endPoint y: 463, distance: 257.0
click at [637, 463] on textarea "When ALL of the following conditions are satisfied: 1. When the user wants to e…" at bounding box center [745, 495] width 467 height 137
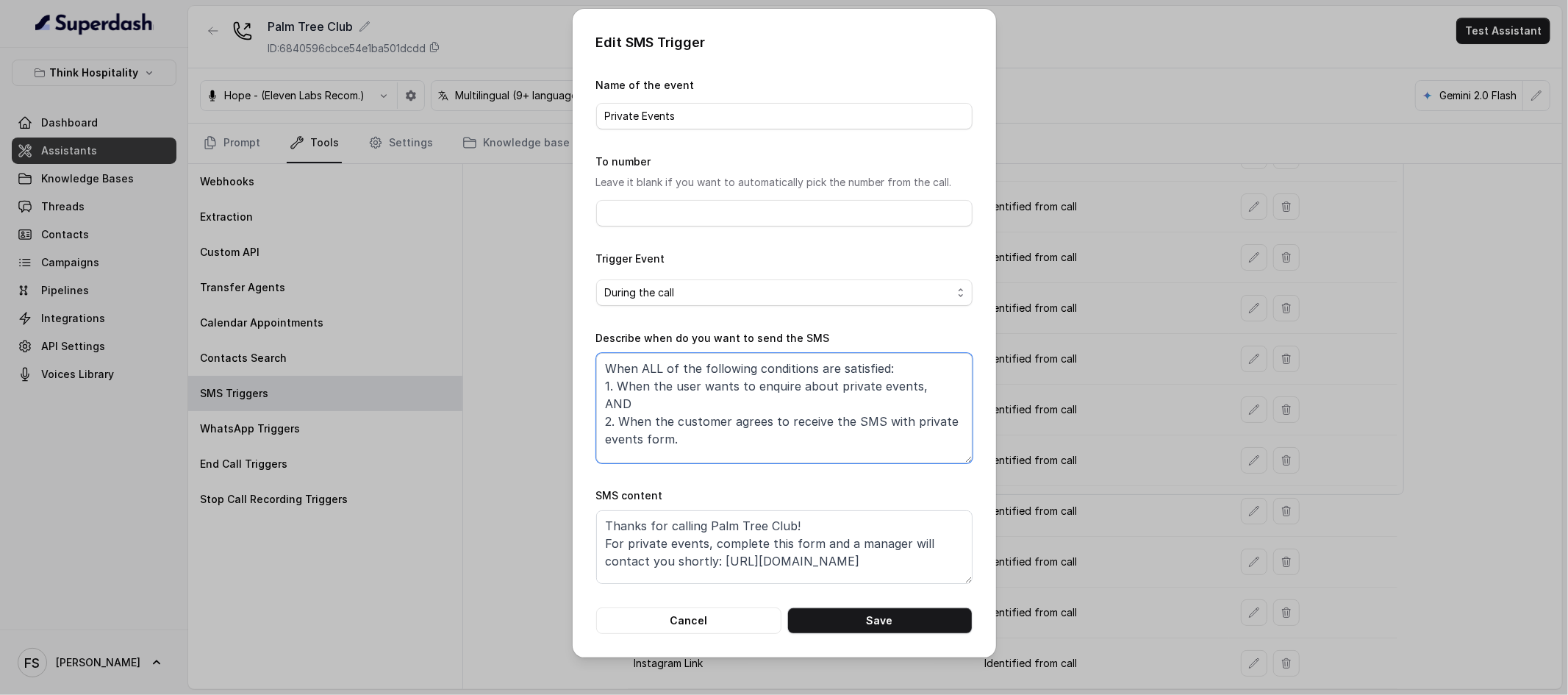
scroll to position [185, 0]
